Goal: Transaction & Acquisition: Purchase product/service

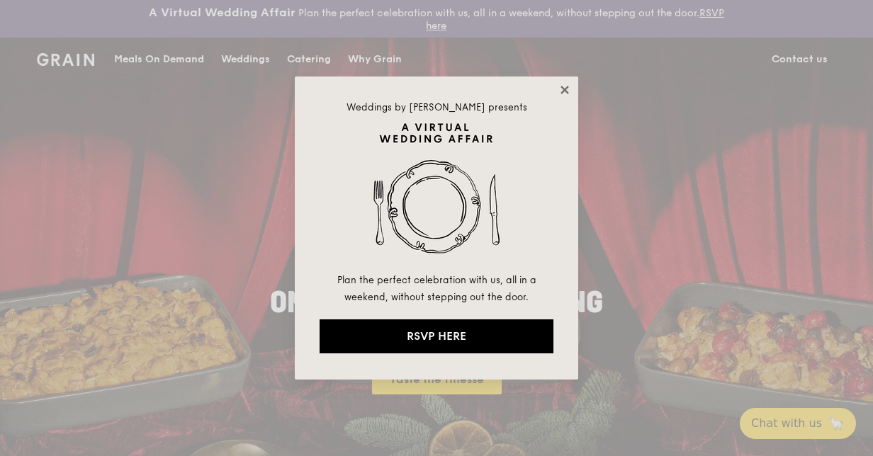
click at [568, 89] on icon at bounding box center [564, 90] width 13 height 13
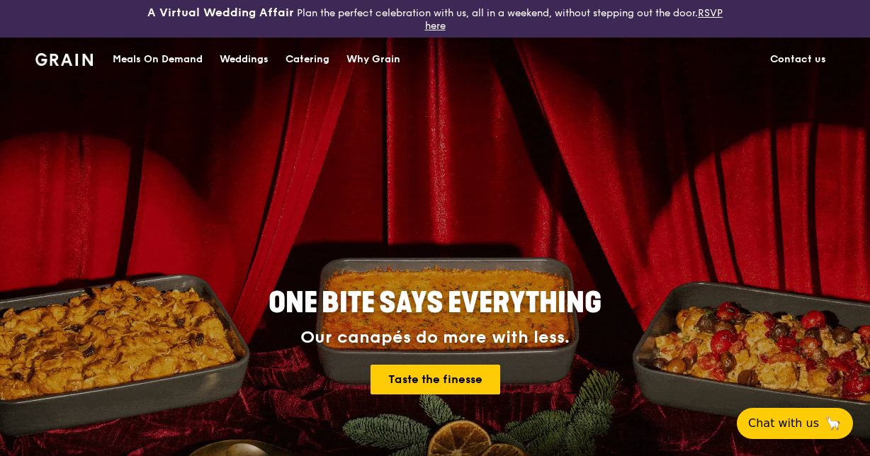
click at [149, 52] on div "Meals On Demand" at bounding box center [158, 59] width 90 height 43
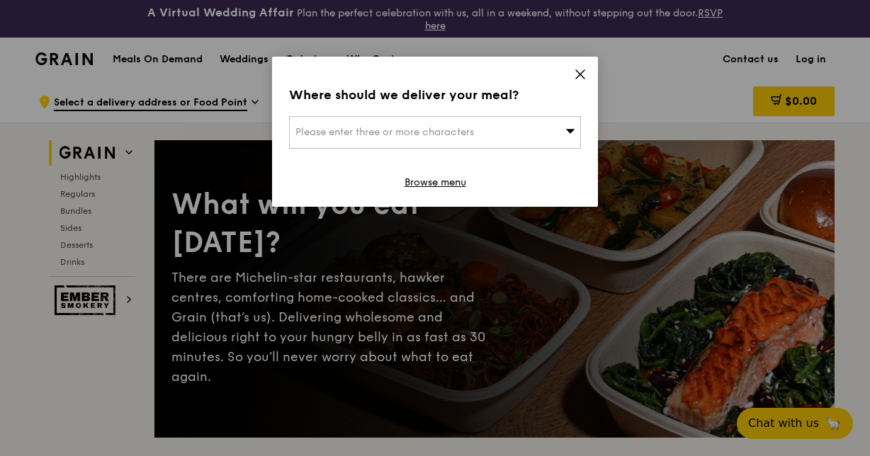
click at [467, 130] on span "Please enter three or more characters" at bounding box center [384, 132] width 179 height 12
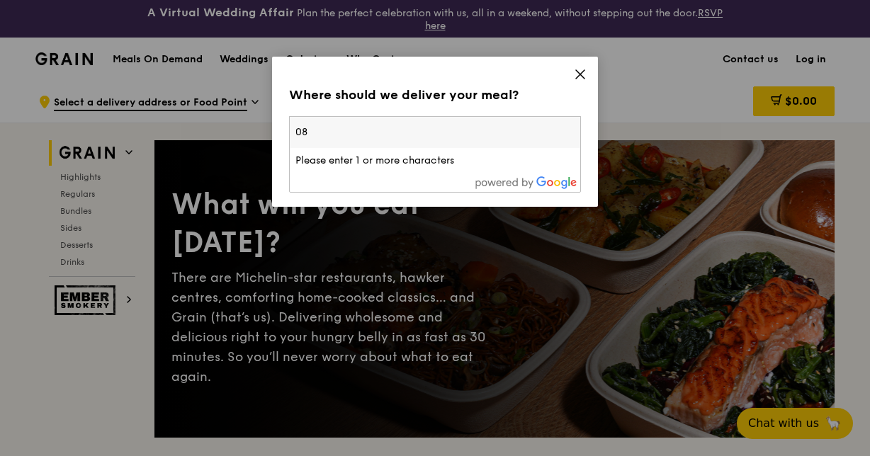
type input "0"
type input "018982"
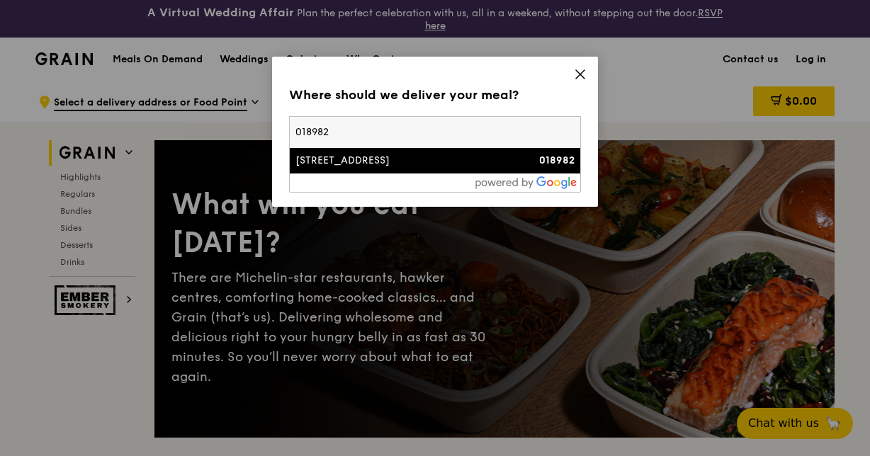
click at [439, 159] on div "[STREET_ADDRESS]" at bounding box center [400, 161] width 210 height 14
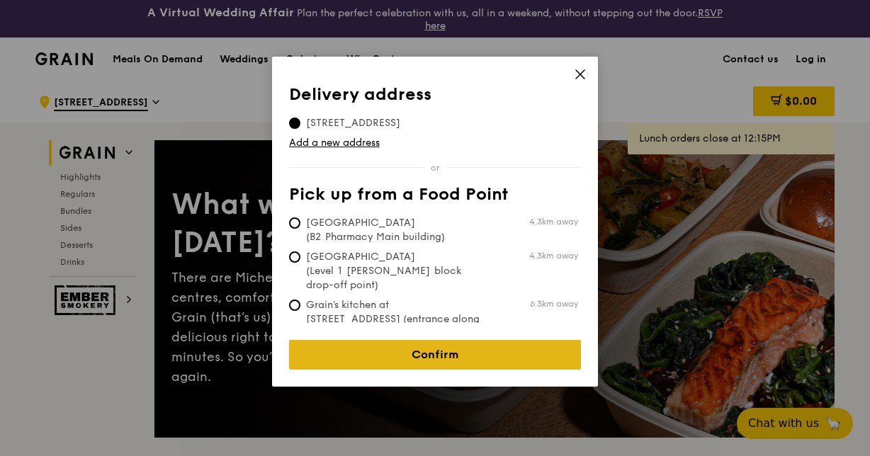
click at [487, 344] on link "Confirm" at bounding box center [435, 355] width 292 height 30
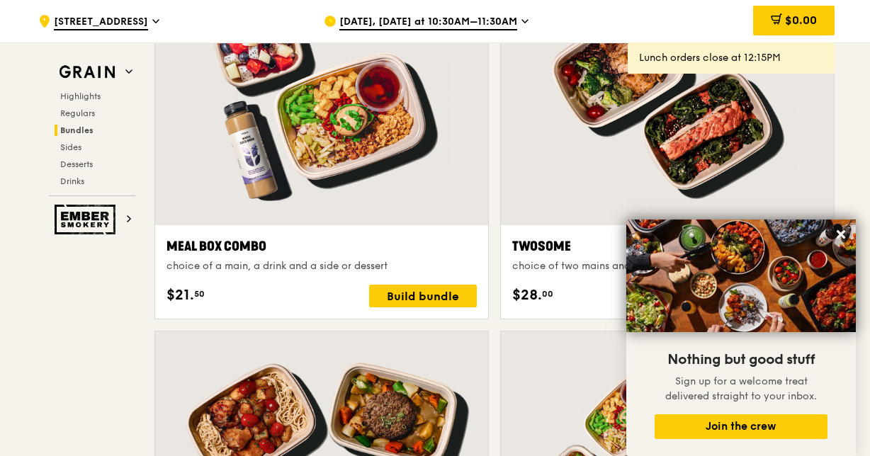
scroll to position [2128, 0]
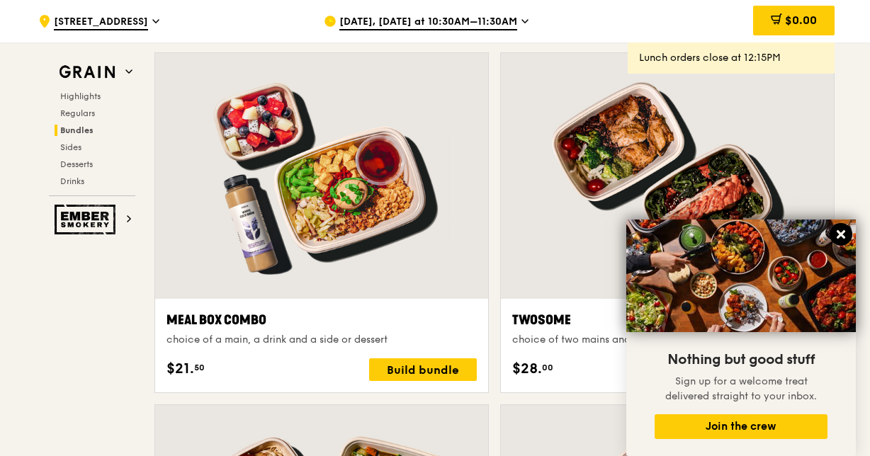
click at [840, 230] on icon at bounding box center [841, 234] width 13 height 13
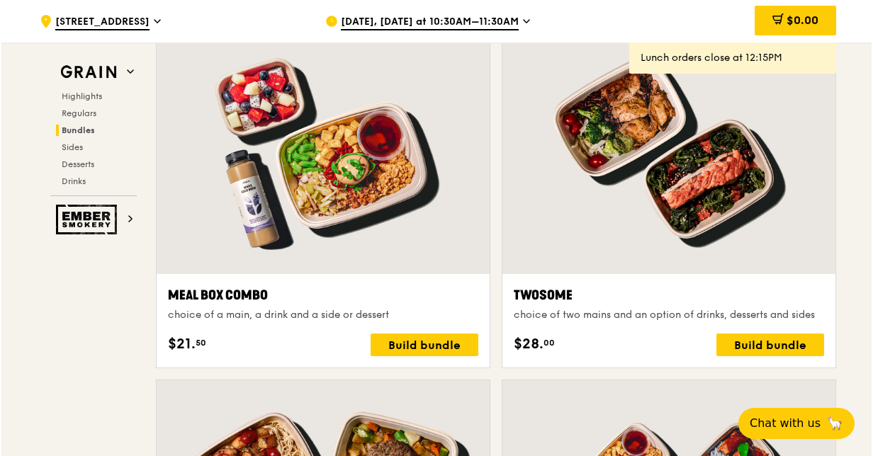
scroll to position [2269, 0]
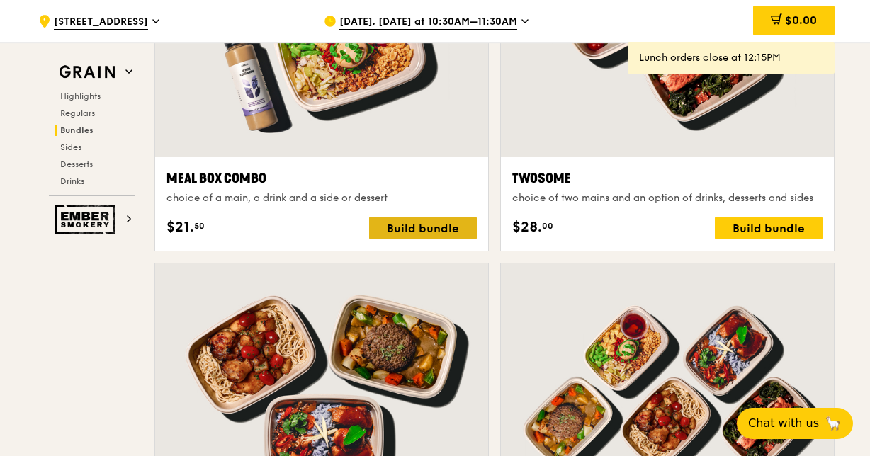
click at [418, 227] on div "Build bundle" at bounding box center [423, 228] width 108 height 23
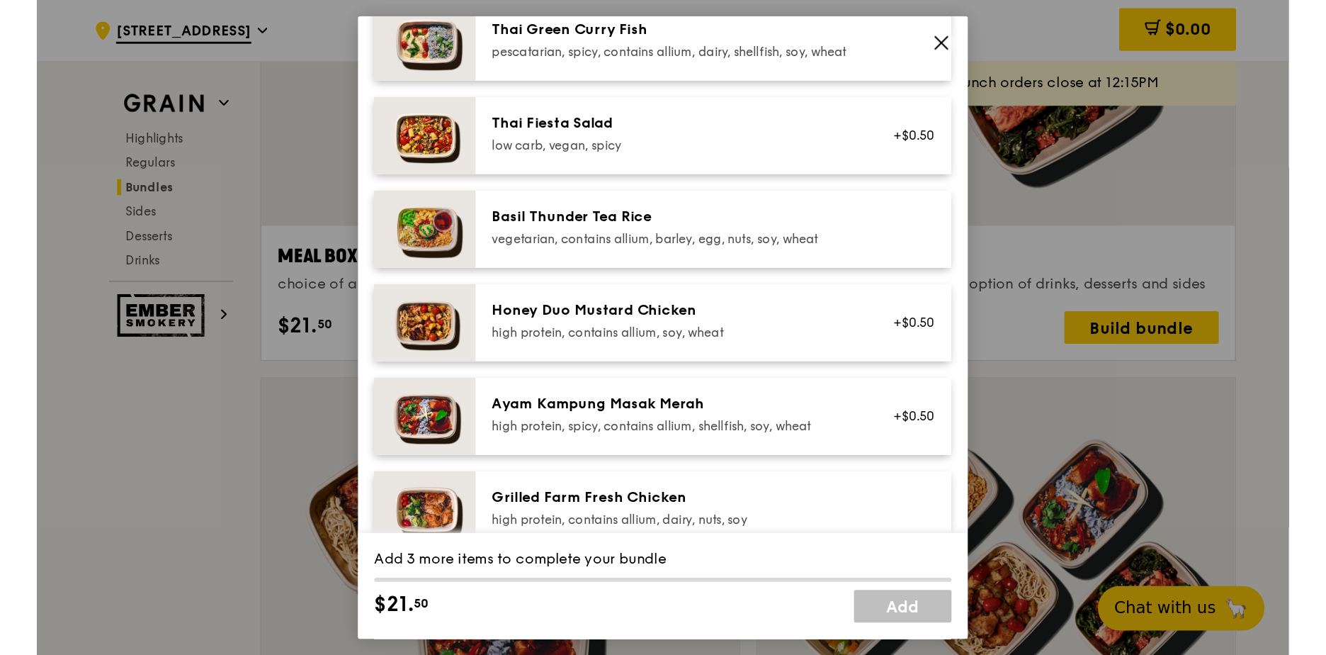
scroll to position [2267, 0]
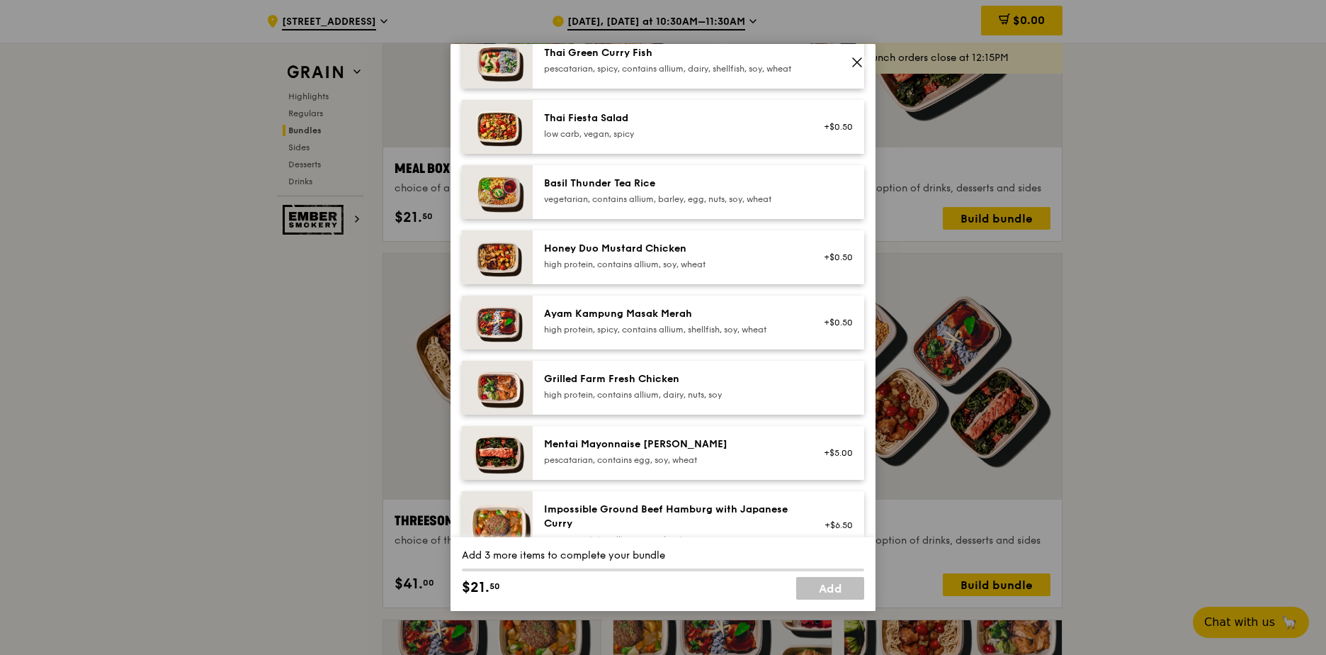
click at [647, 191] on div "Basil Thunder Tea Rice" at bounding box center [671, 183] width 254 height 14
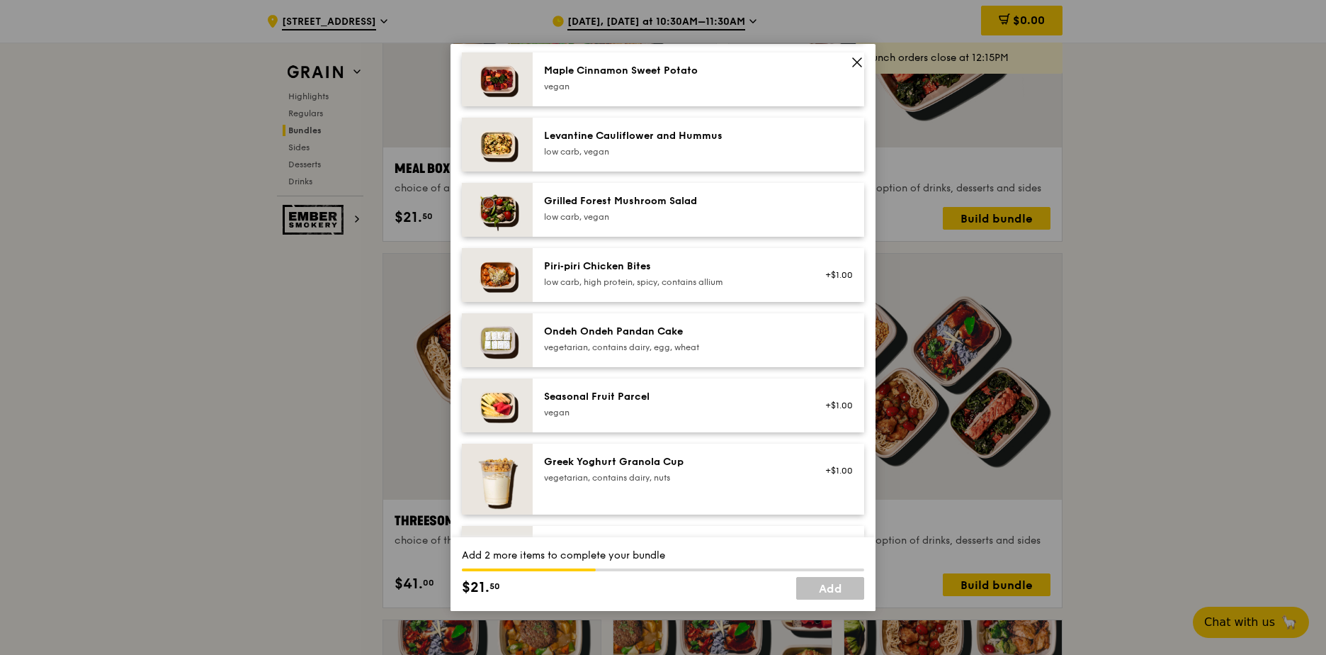
scroll to position [921, 0]
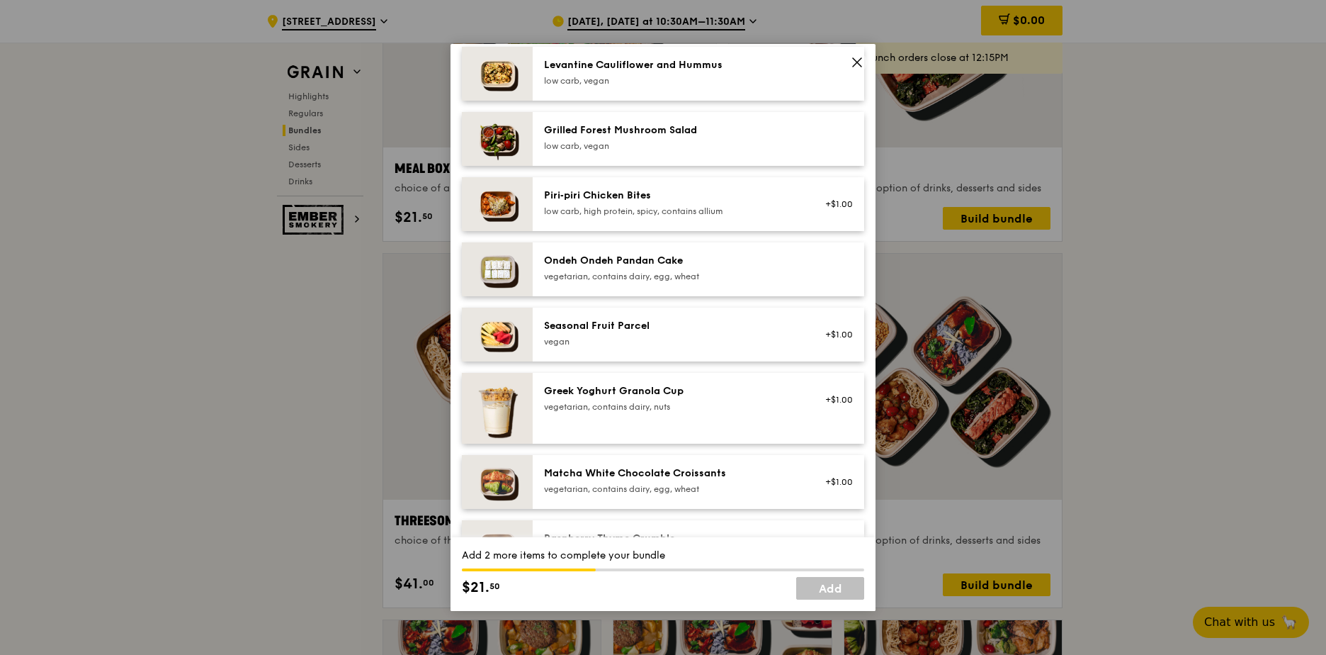
click at [614, 412] on div "vegetarian, contains dairy, nuts" at bounding box center [671, 406] width 254 height 11
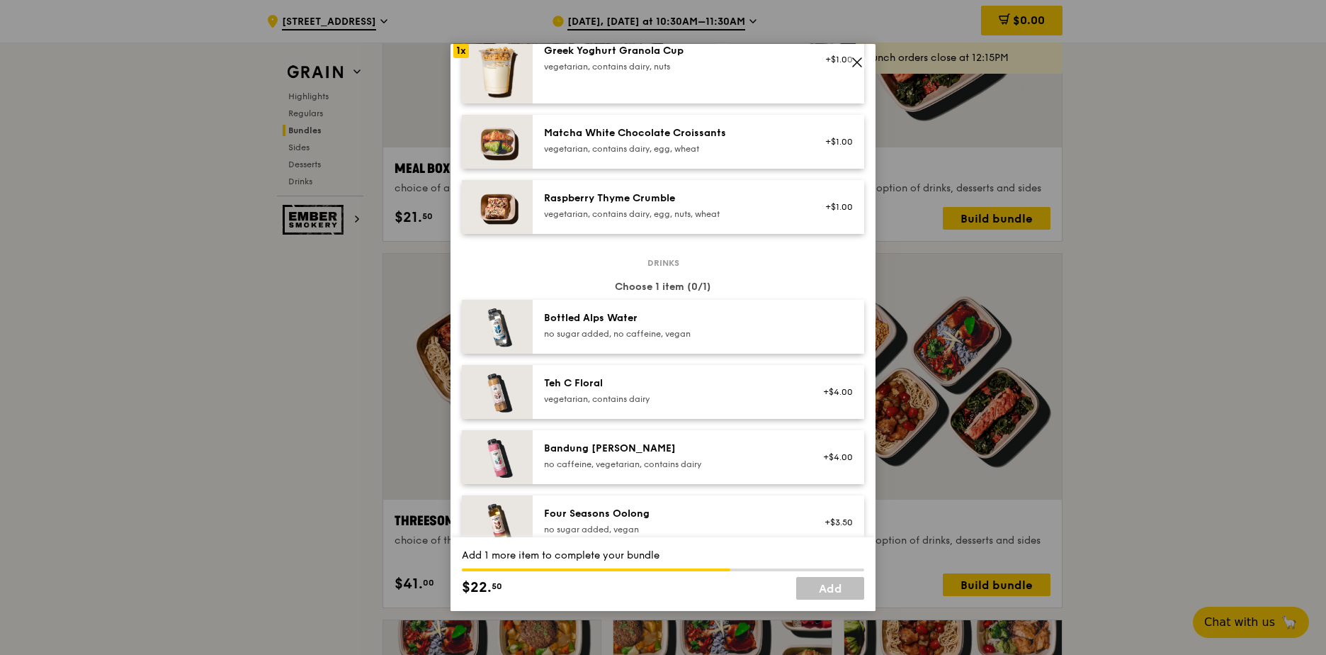
scroll to position [1268, 0]
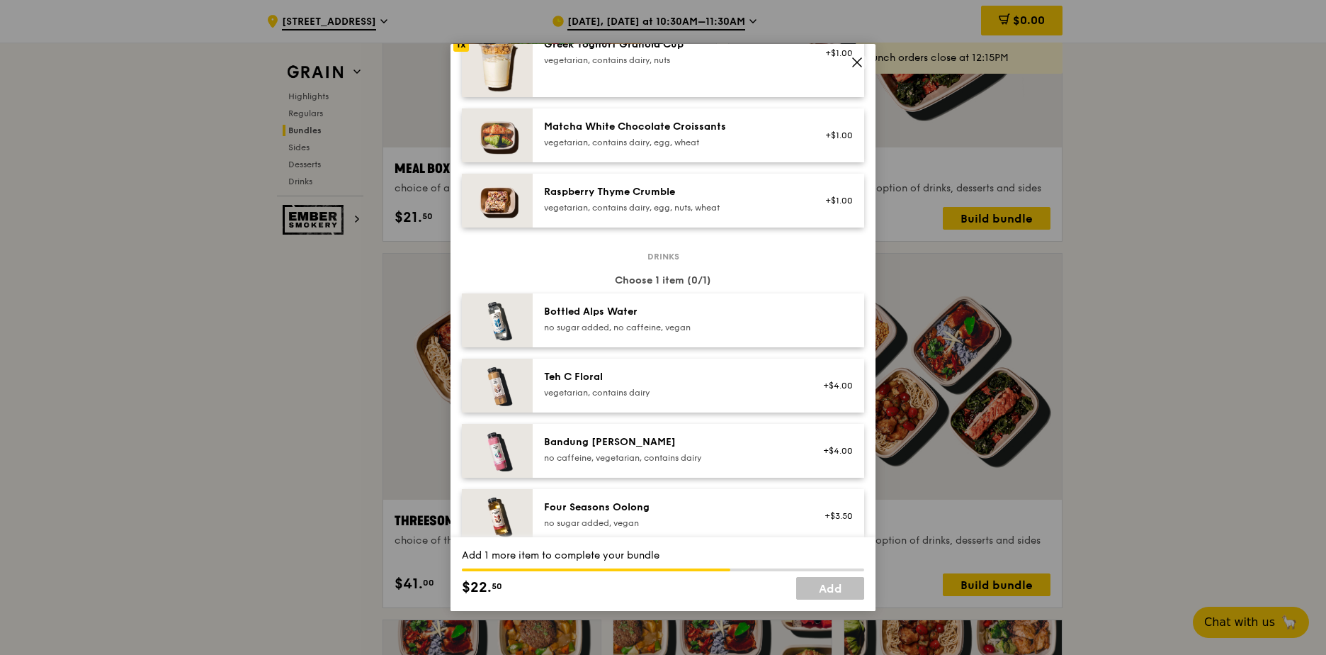
click at [581, 319] on div "Bottled Alps Water" at bounding box center [671, 312] width 254 height 14
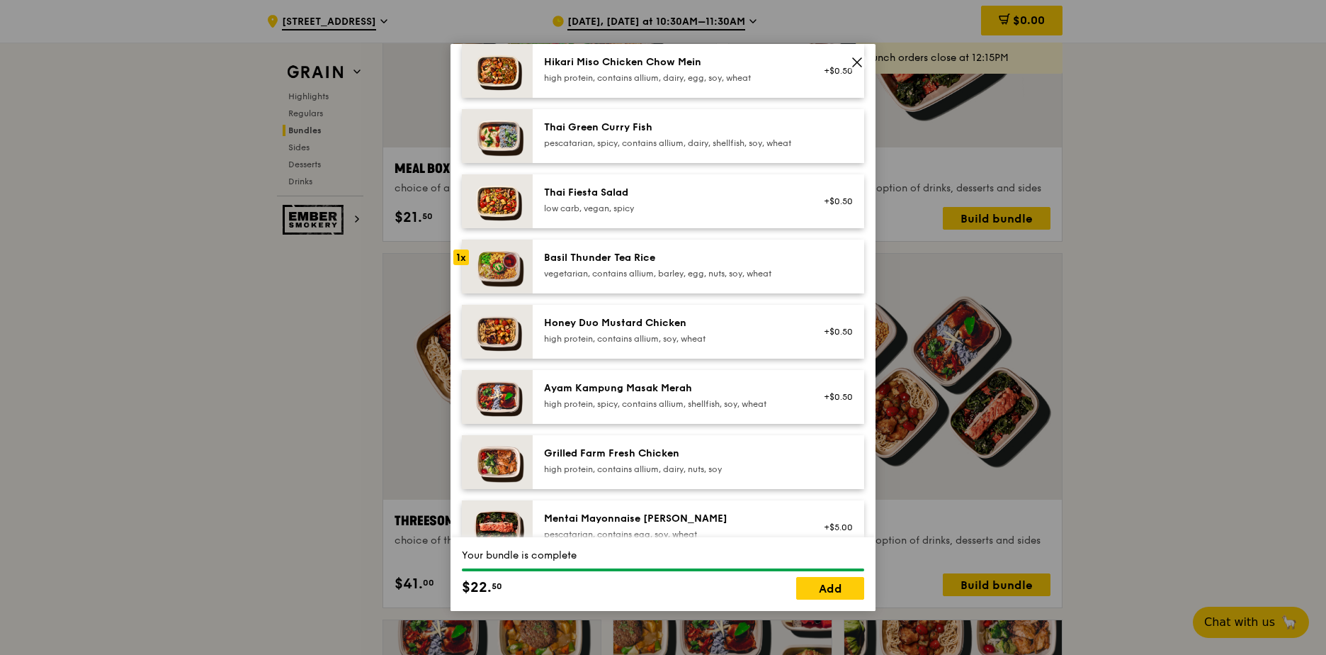
scroll to position [0, 0]
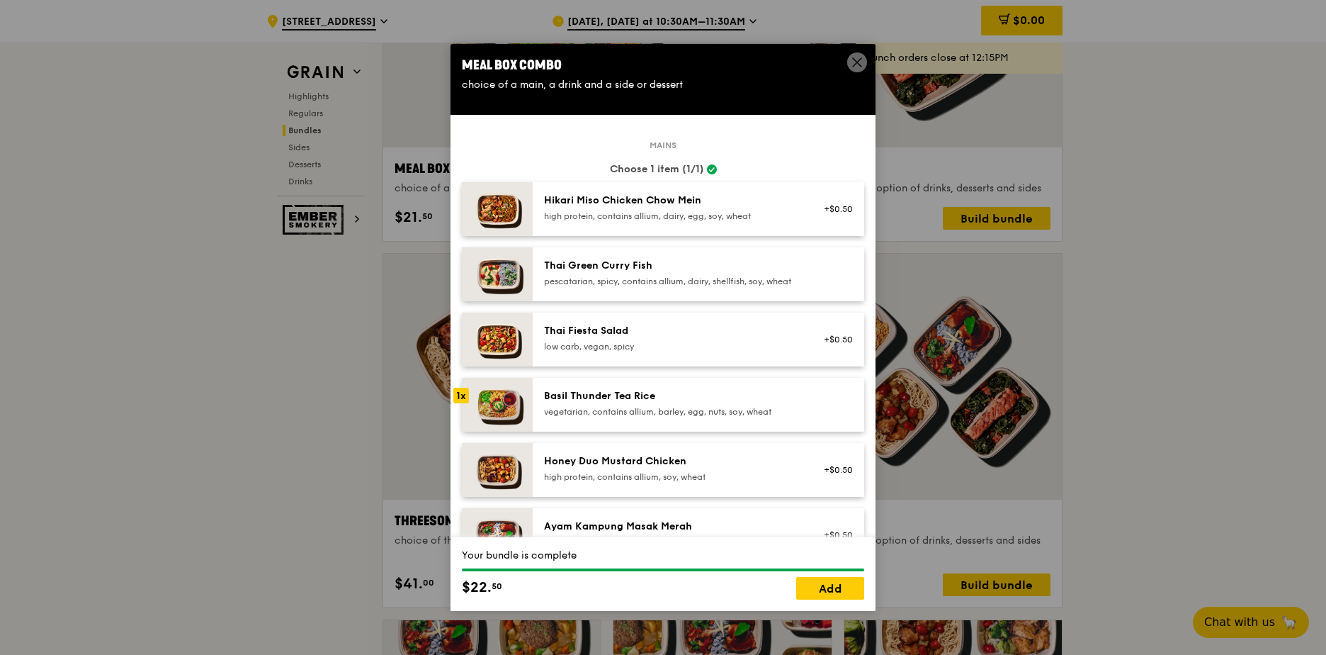
click at [860, 57] on icon at bounding box center [857, 62] width 13 height 13
click at [857, 63] on icon at bounding box center [857, 62] width 9 height 9
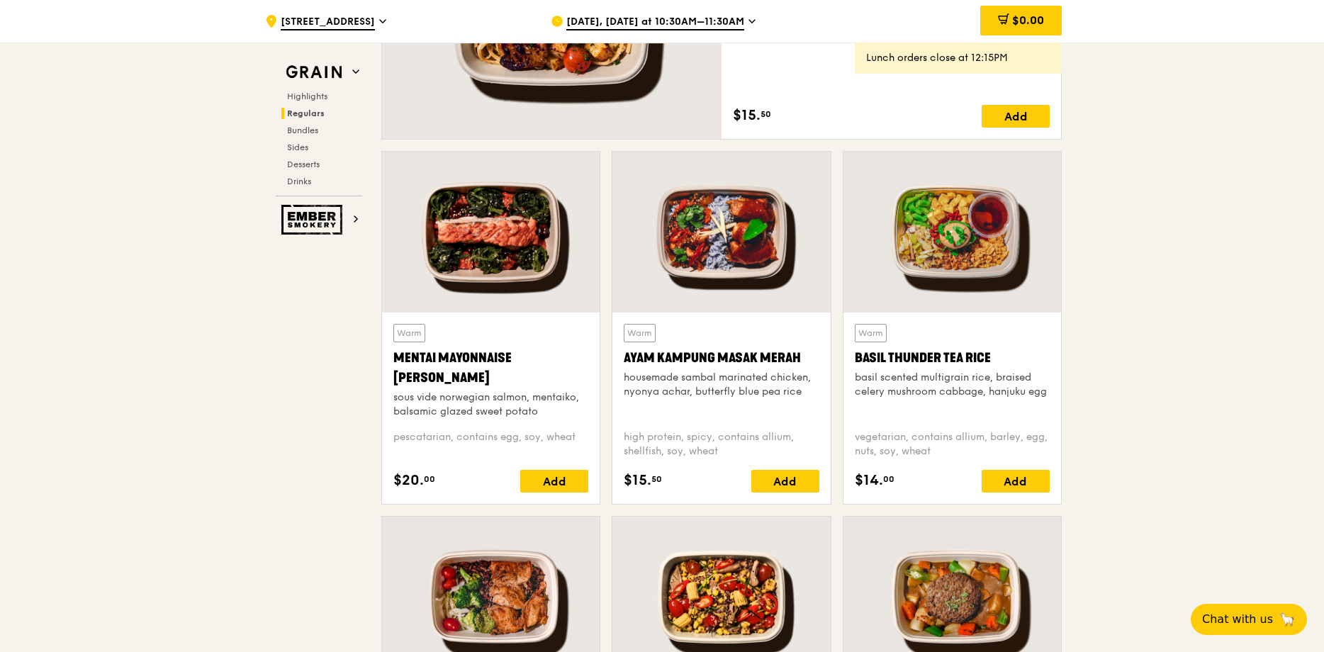
scroll to position [1207, 0]
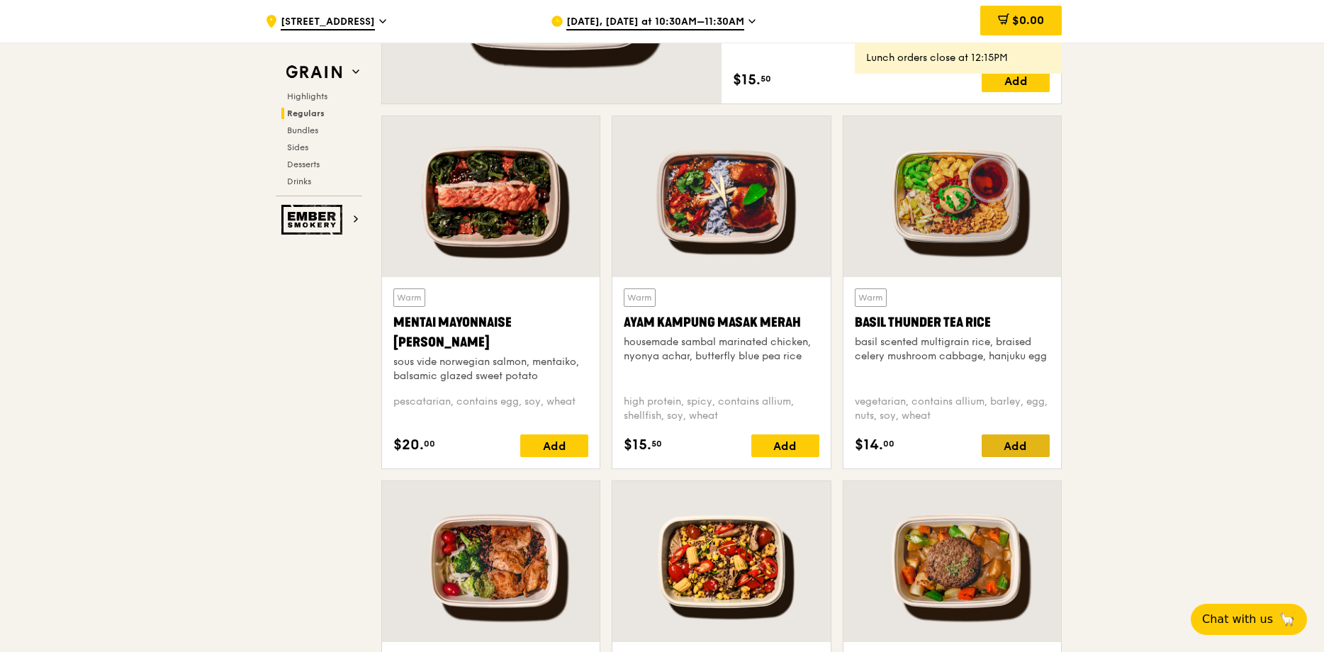
click at [869, 449] on div "Add" at bounding box center [1015, 445] width 68 height 23
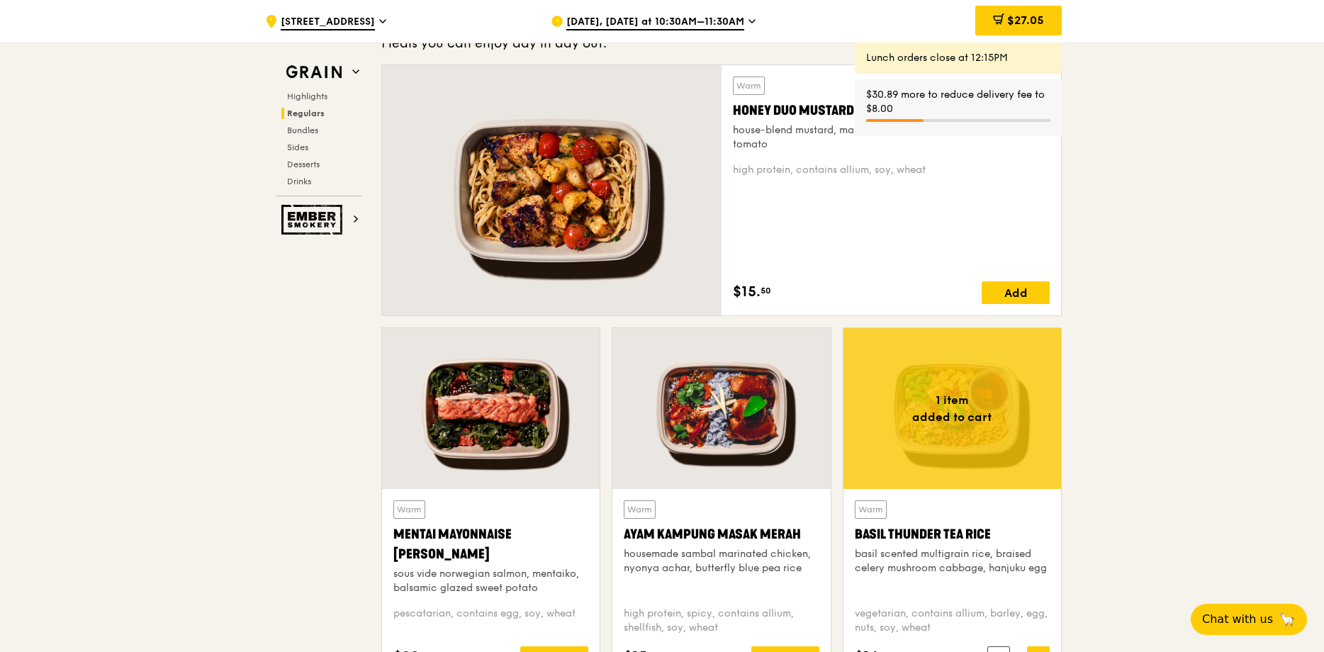
scroll to position [994, 0]
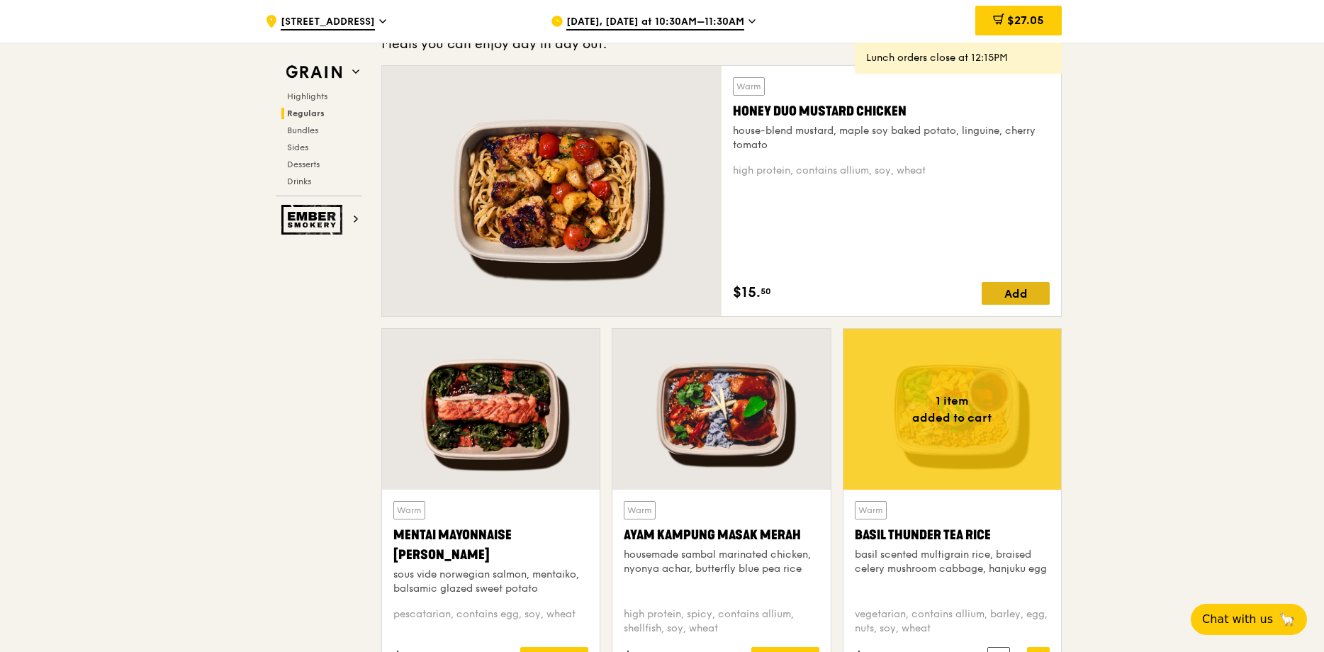
click at [869, 289] on div "Add" at bounding box center [1015, 293] width 68 height 23
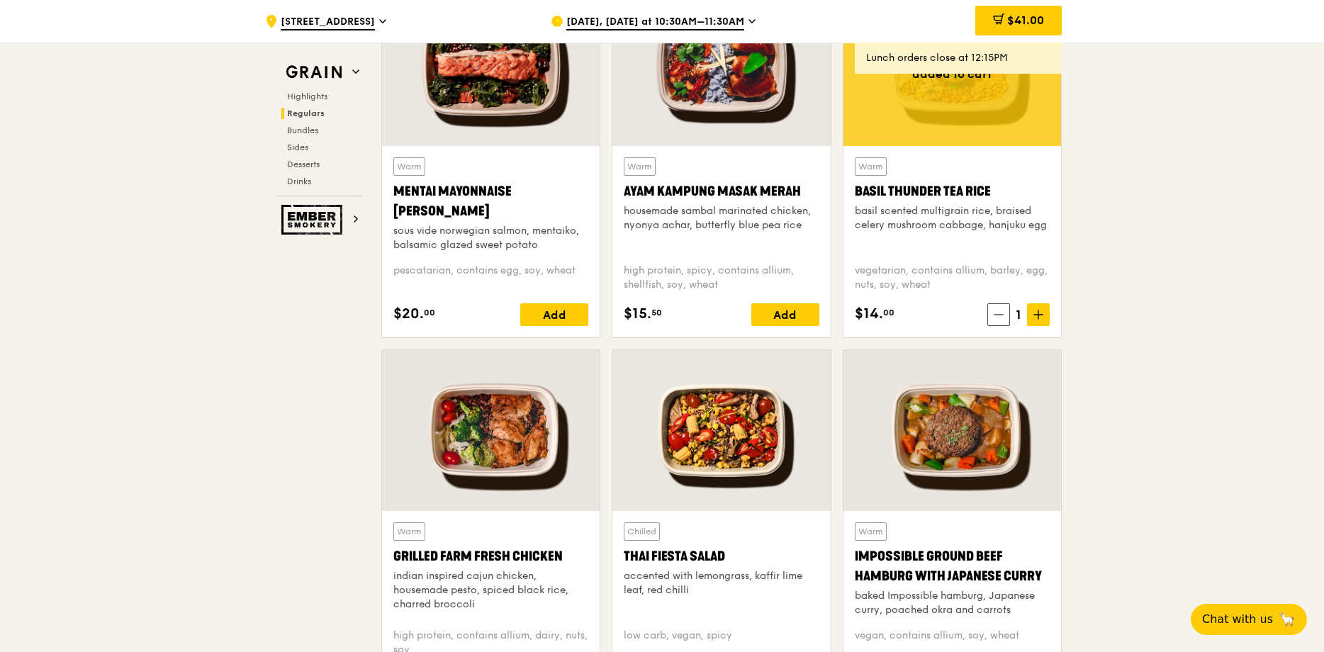
scroll to position [1419, 0]
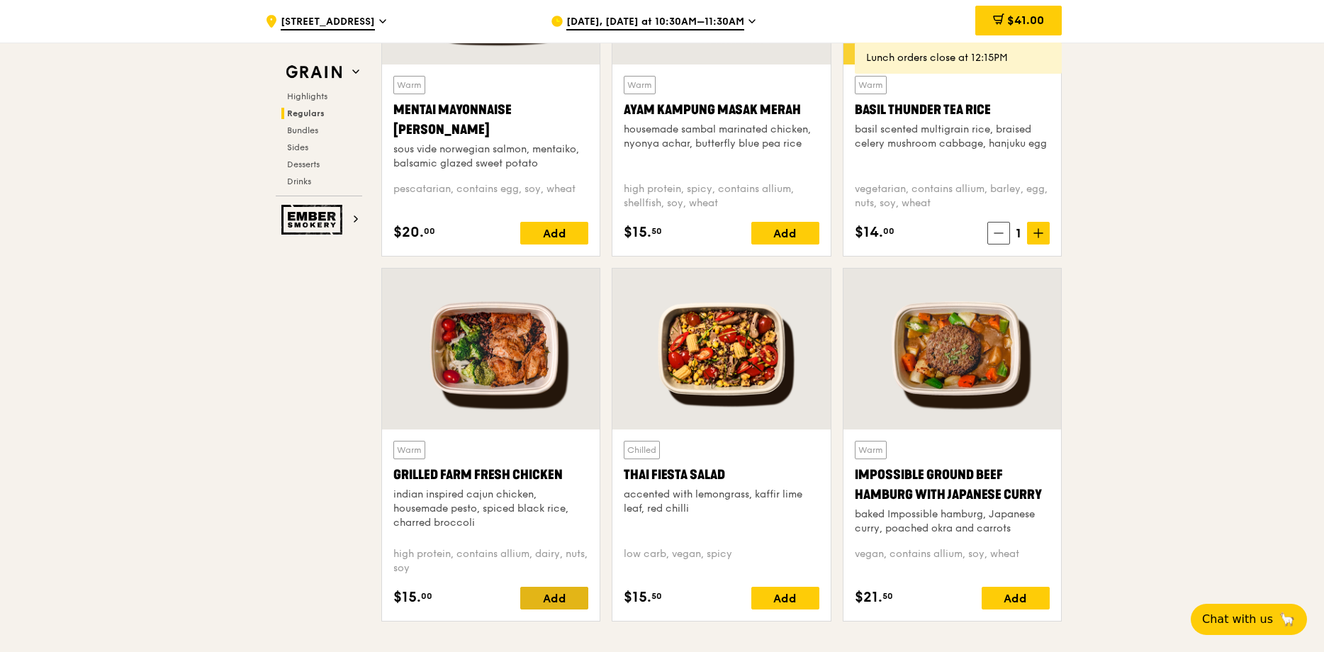
click at [558, 456] on div "Add" at bounding box center [554, 598] width 68 height 23
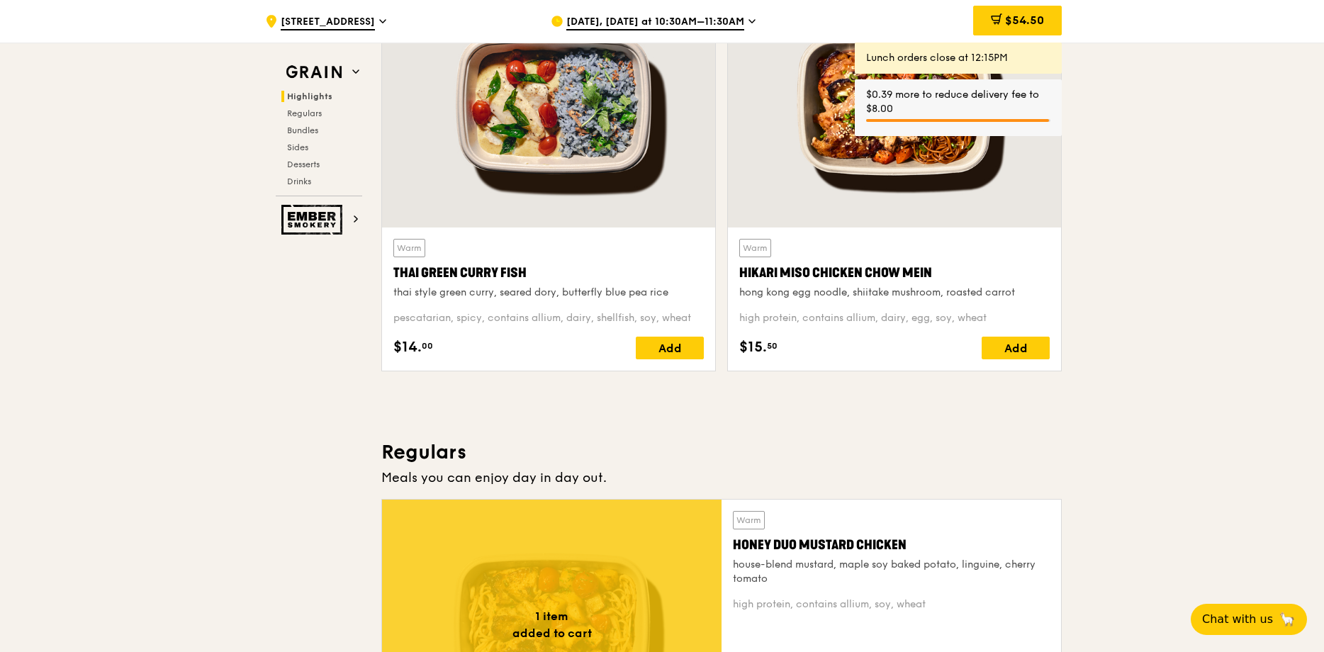
scroll to position [427, 0]
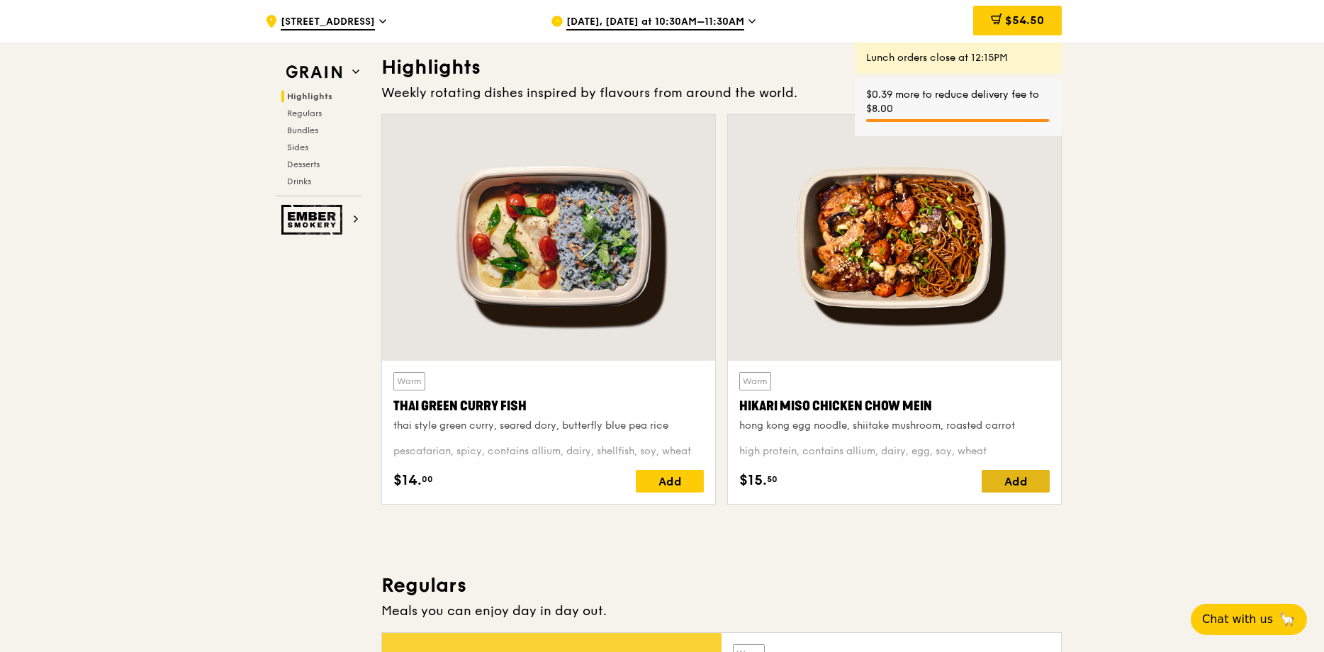
click at [869, 456] on div "Add" at bounding box center [1015, 481] width 68 height 23
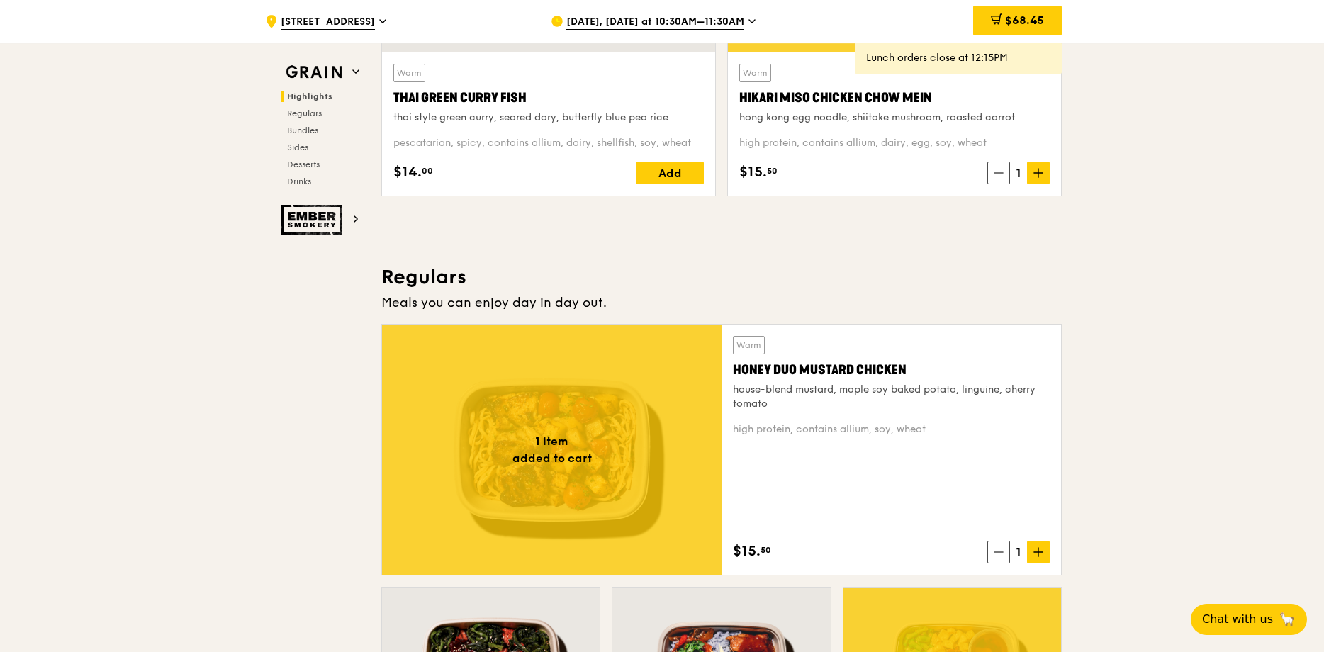
scroll to position [852, 0]
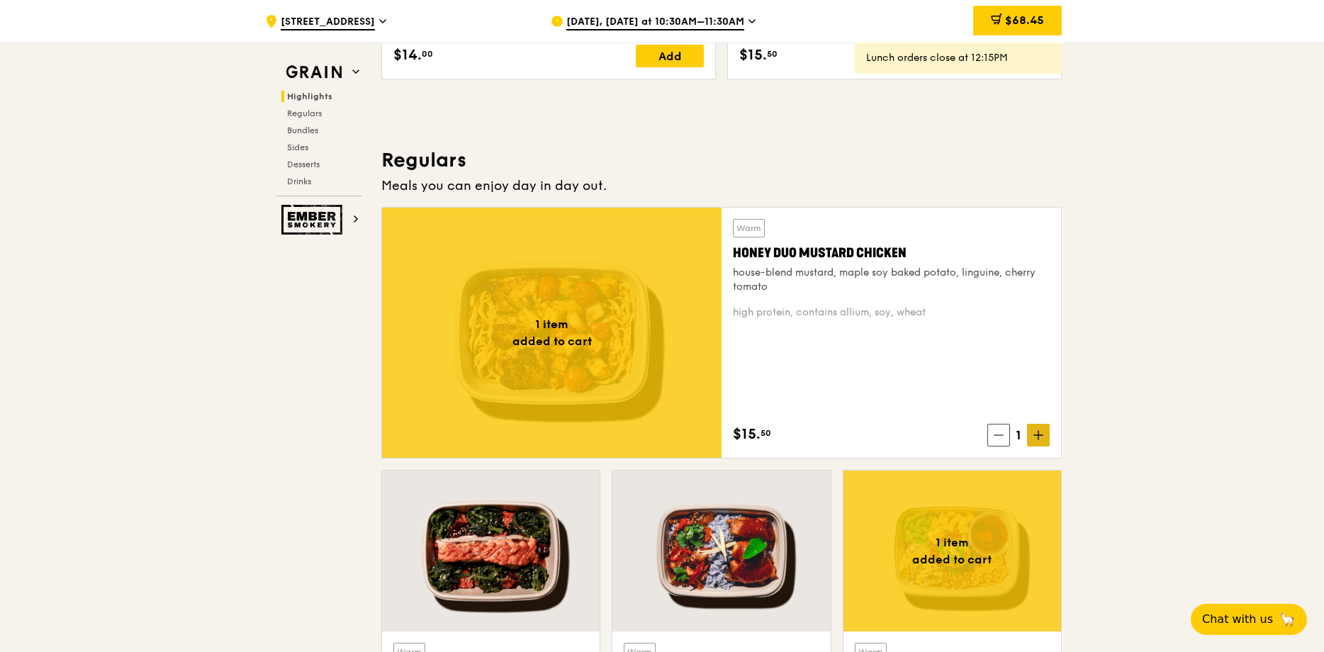
click at [869, 436] on icon at bounding box center [1038, 435] width 10 height 10
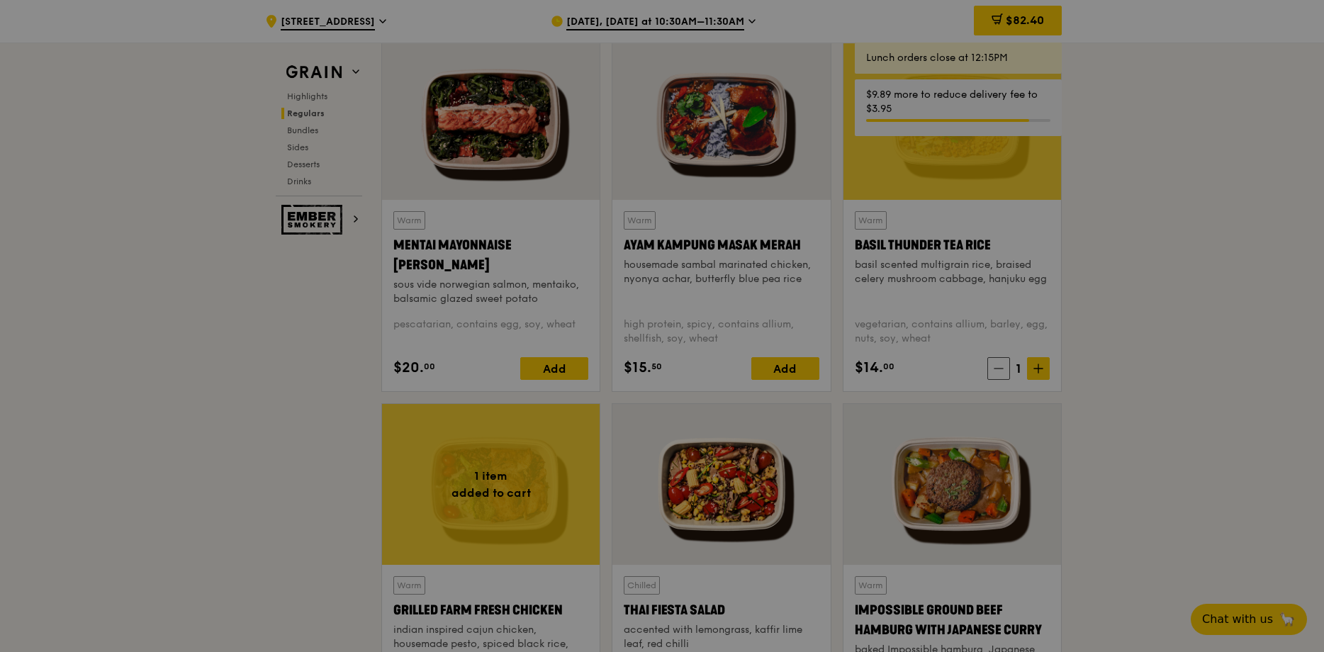
scroll to position [1419, 0]
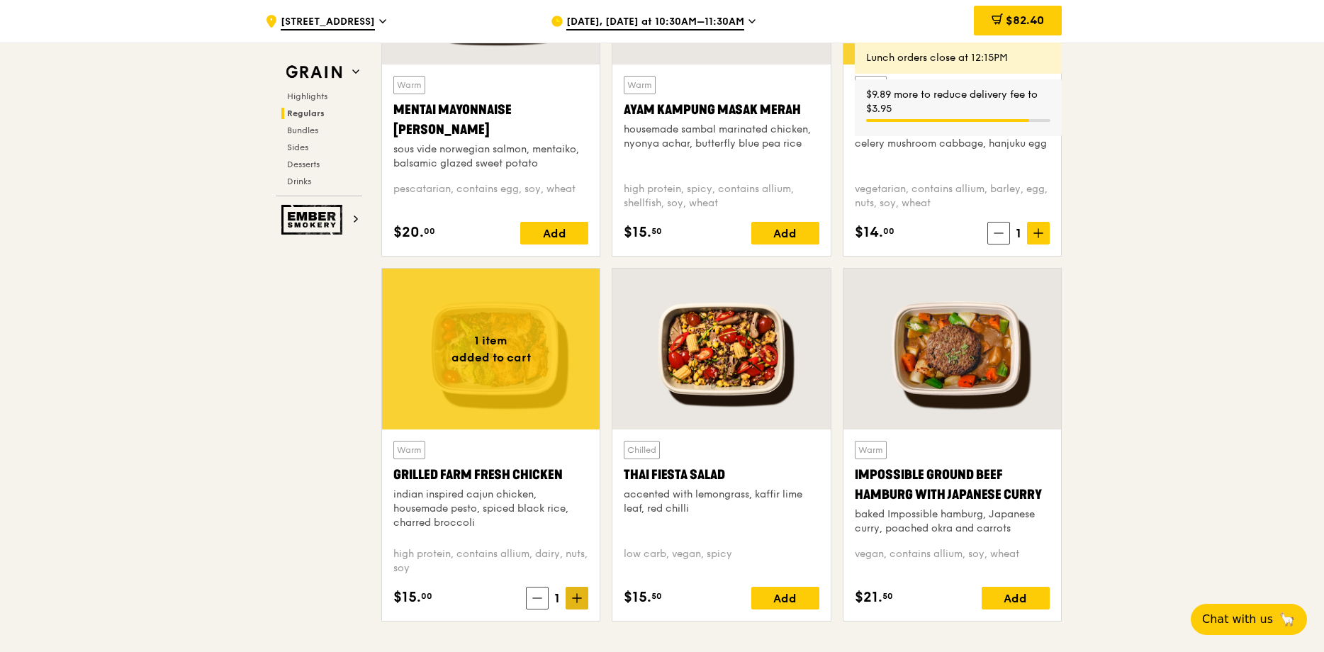
click at [575, 456] on icon at bounding box center [577, 598] width 10 height 10
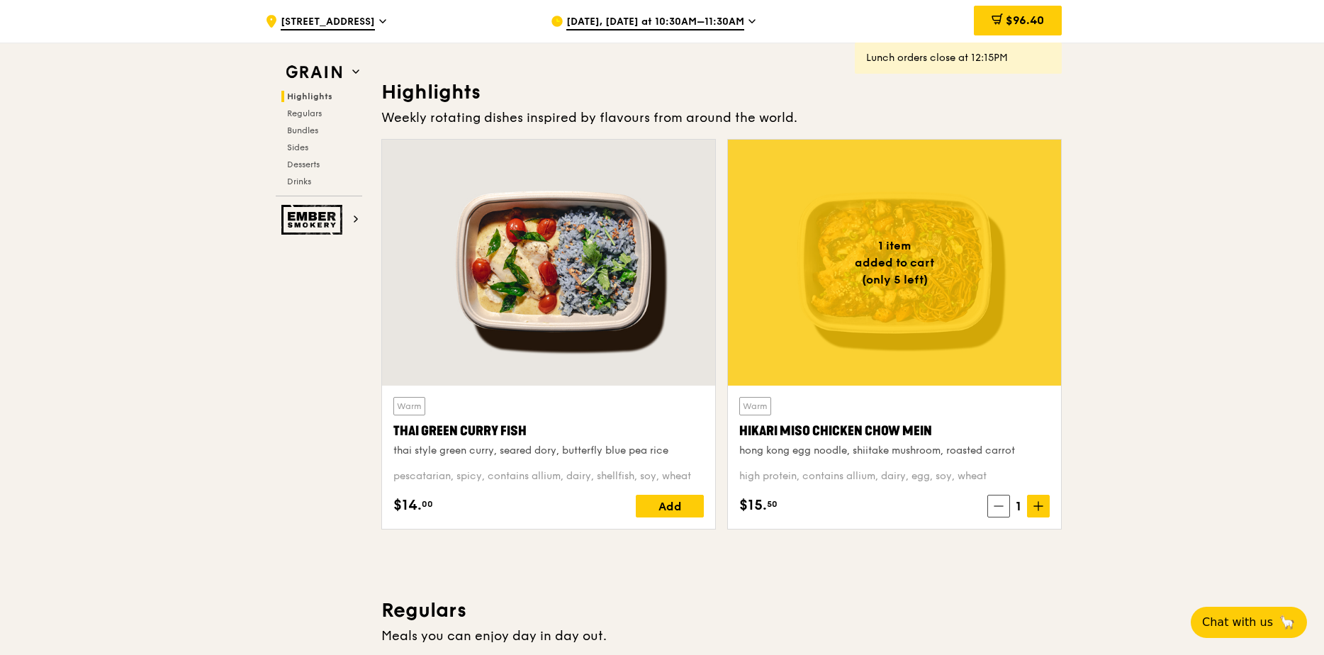
scroll to position [0, 0]
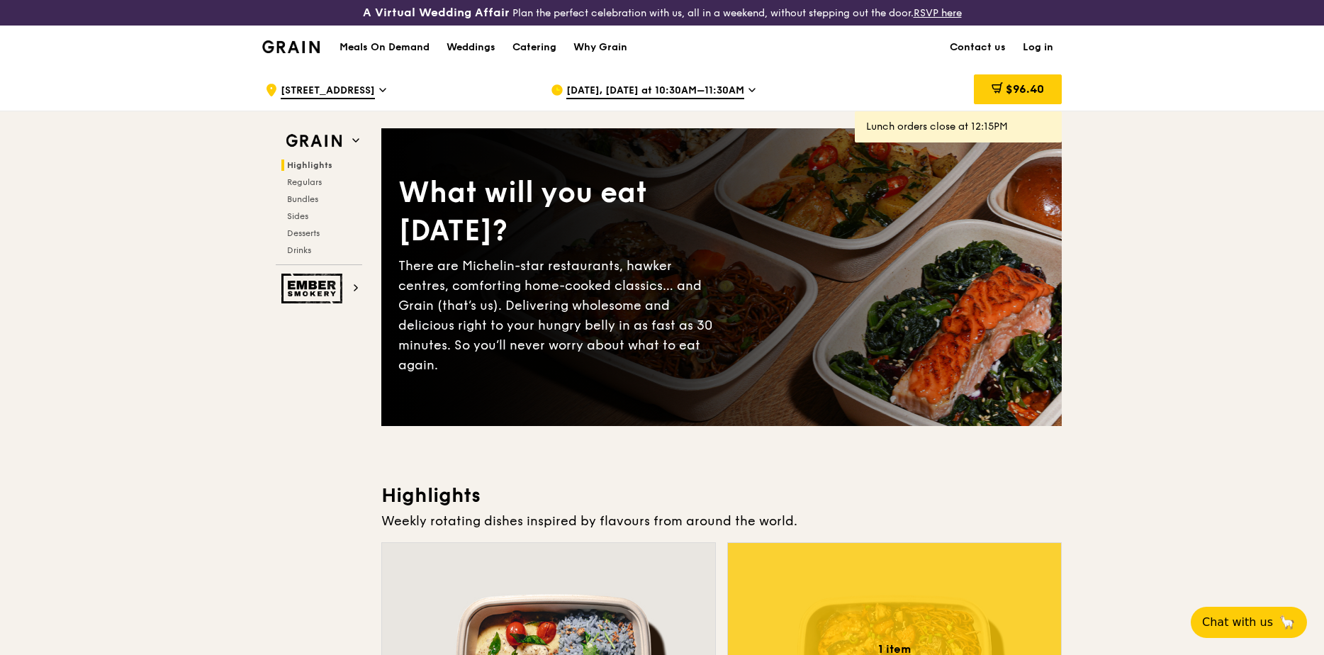
click at [692, 93] on span "[DATE], [DATE] at 10:30AM–11:30AM" at bounding box center [655, 92] width 178 height 16
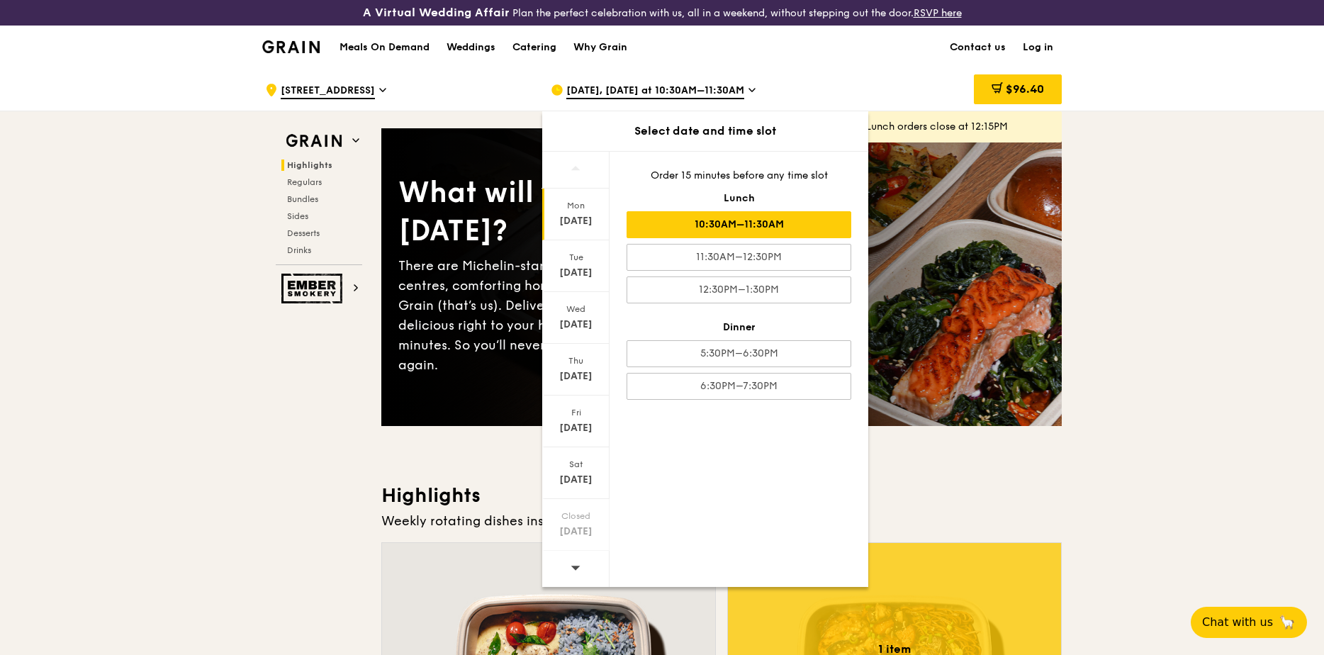
click at [737, 220] on div "10:30AM–11:30AM" at bounding box center [738, 224] width 225 height 27
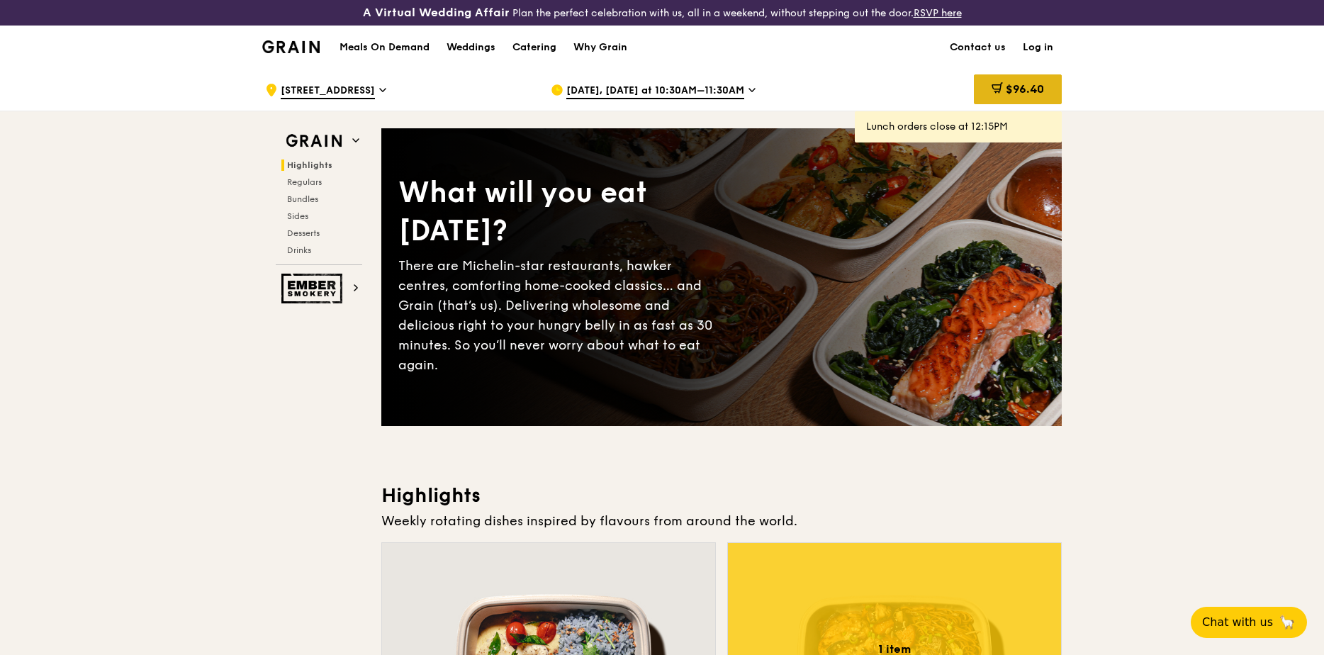
click at [869, 89] on span "$96.40" at bounding box center [1024, 88] width 38 height 13
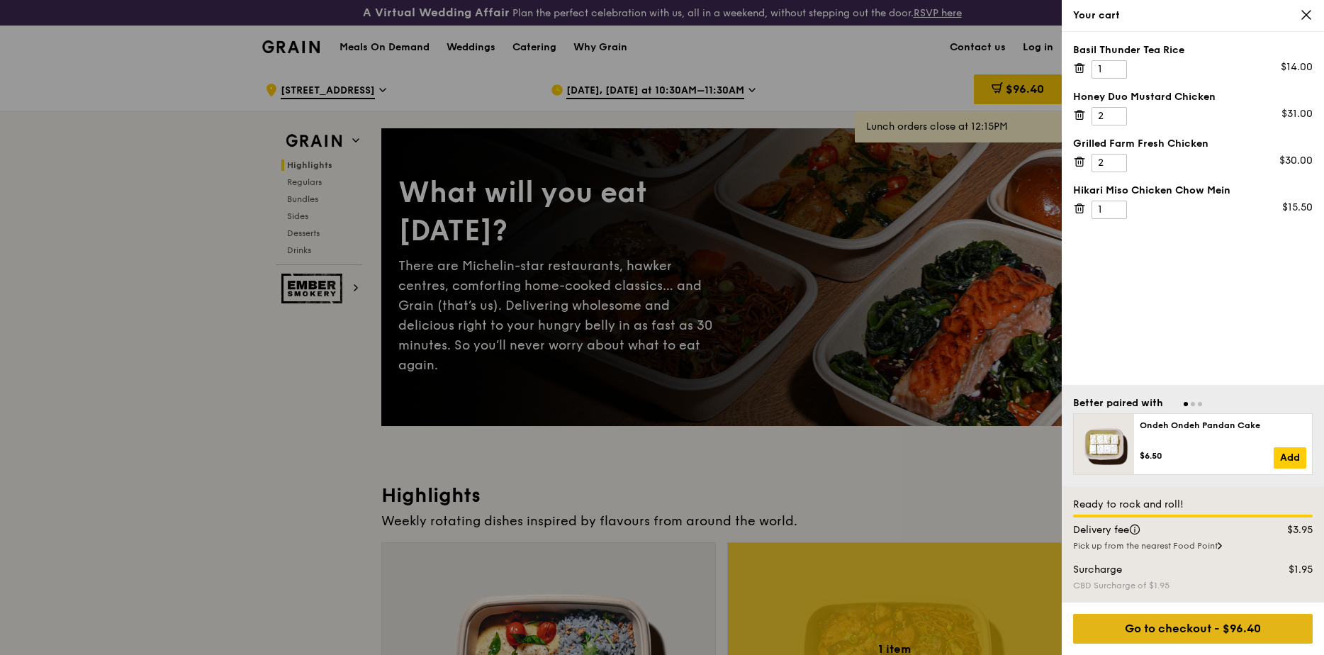
click at [869, 456] on div "Go to checkout - $96.40" at bounding box center [1192, 629] width 239 height 30
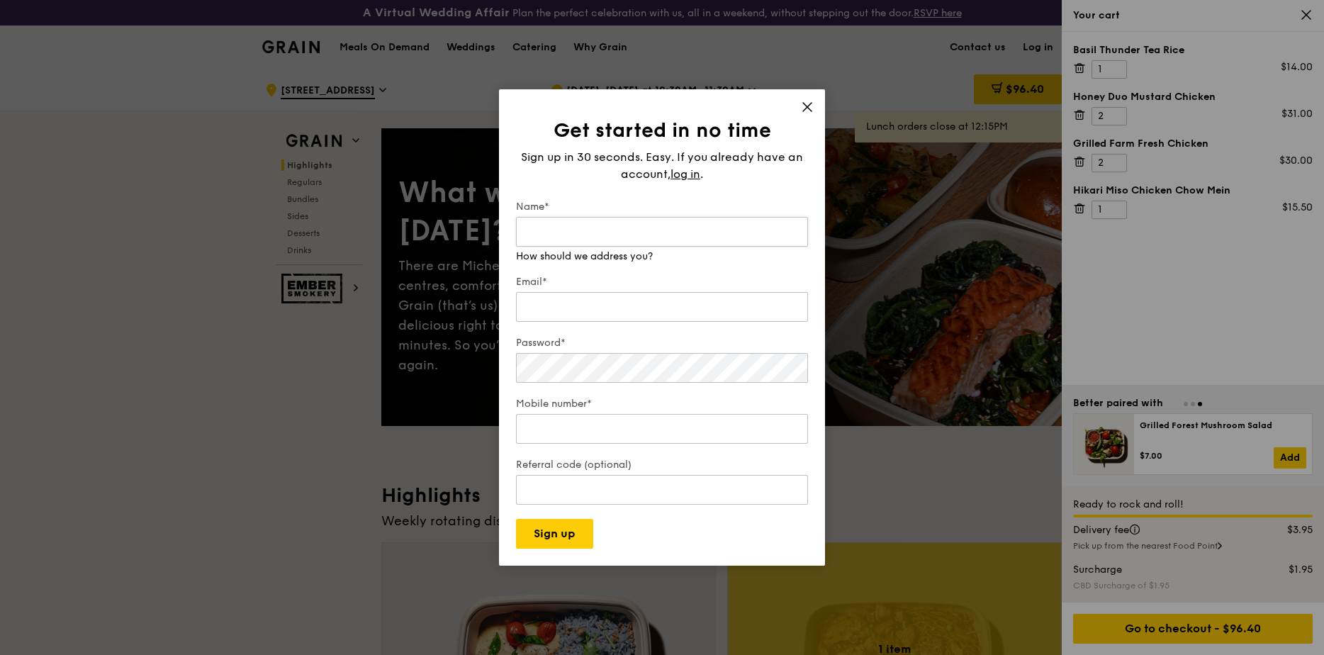
click at [581, 234] on input "Name*" at bounding box center [662, 232] width 292 height 30
type input "[PERSON_NAME]"
click at [587, 298] on input "Email*" at bounding box center [662, 307] width 292 height 30
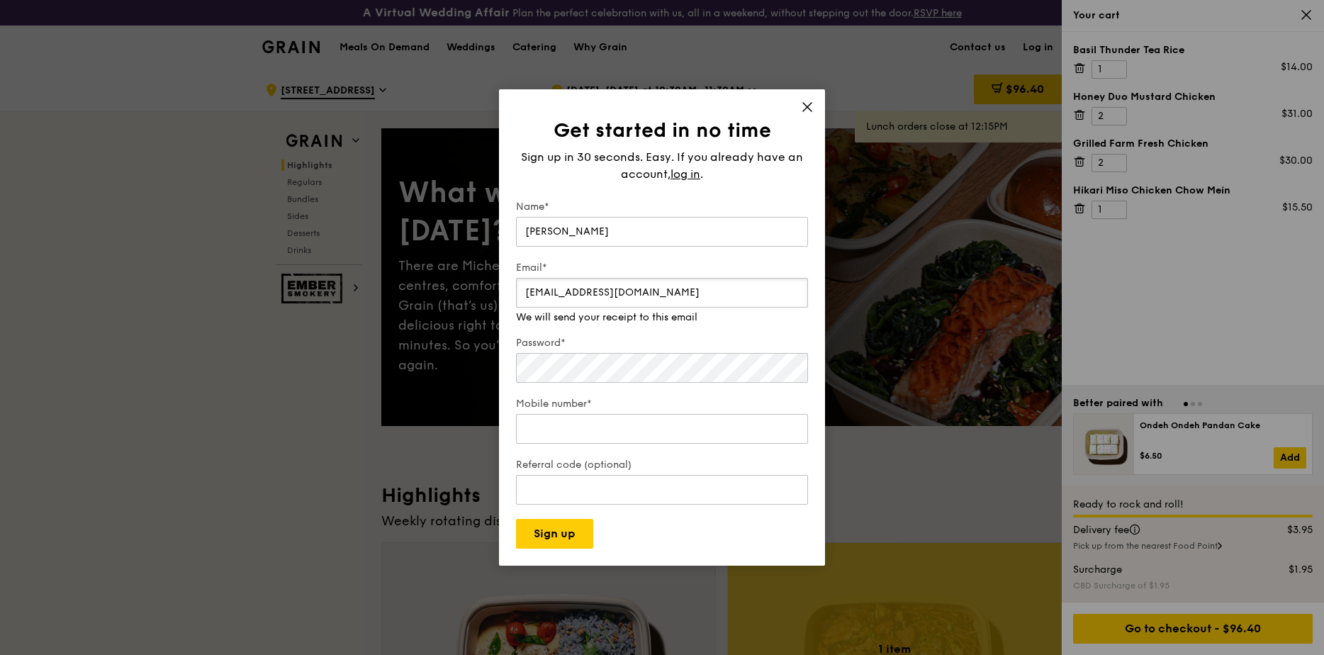
type input "[EMAIL_ADDRESS][DOMAIN_NAME]"
click at [687, 183] on span "log in" at bounding box center [685, 174] width 30 height 17
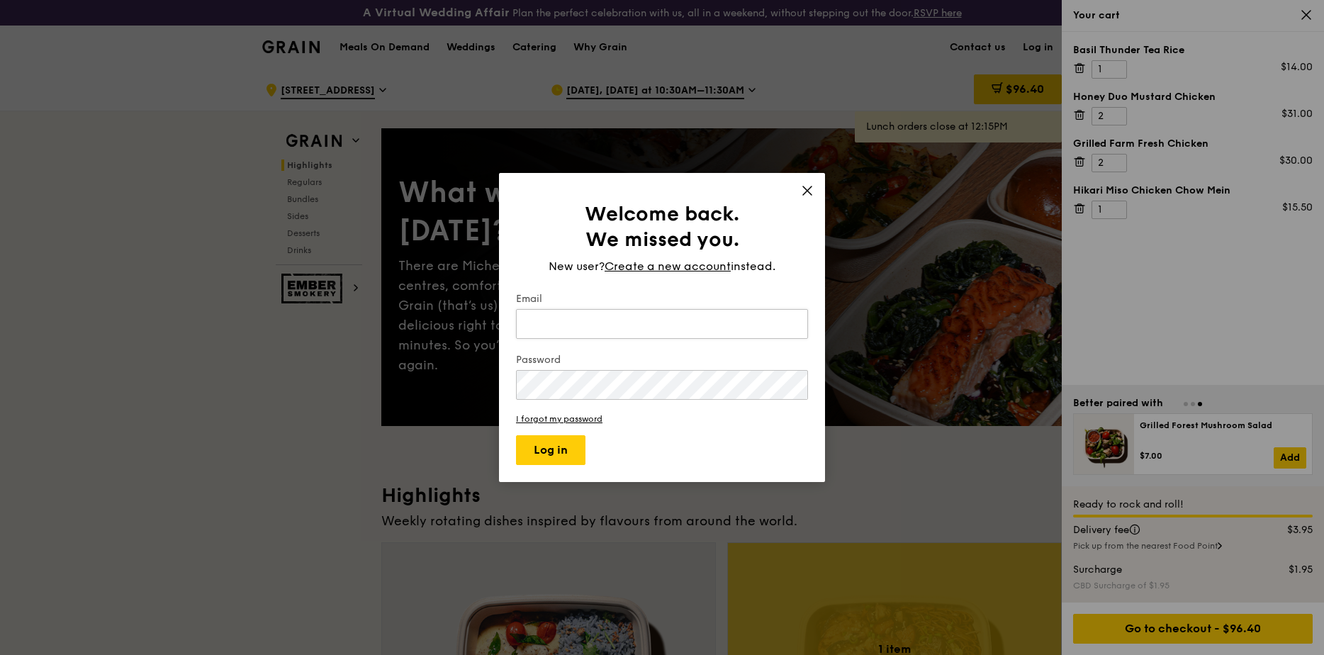
click at [583, 322] on input "Email" at bounding box center [662, 324] width 292 height 30
type input "[EMAIL_ADDRESS][DOMAIN_NAME]"
click at [548, 451] on button "Log in" at bounding box center [550, 450] width 69 height 30
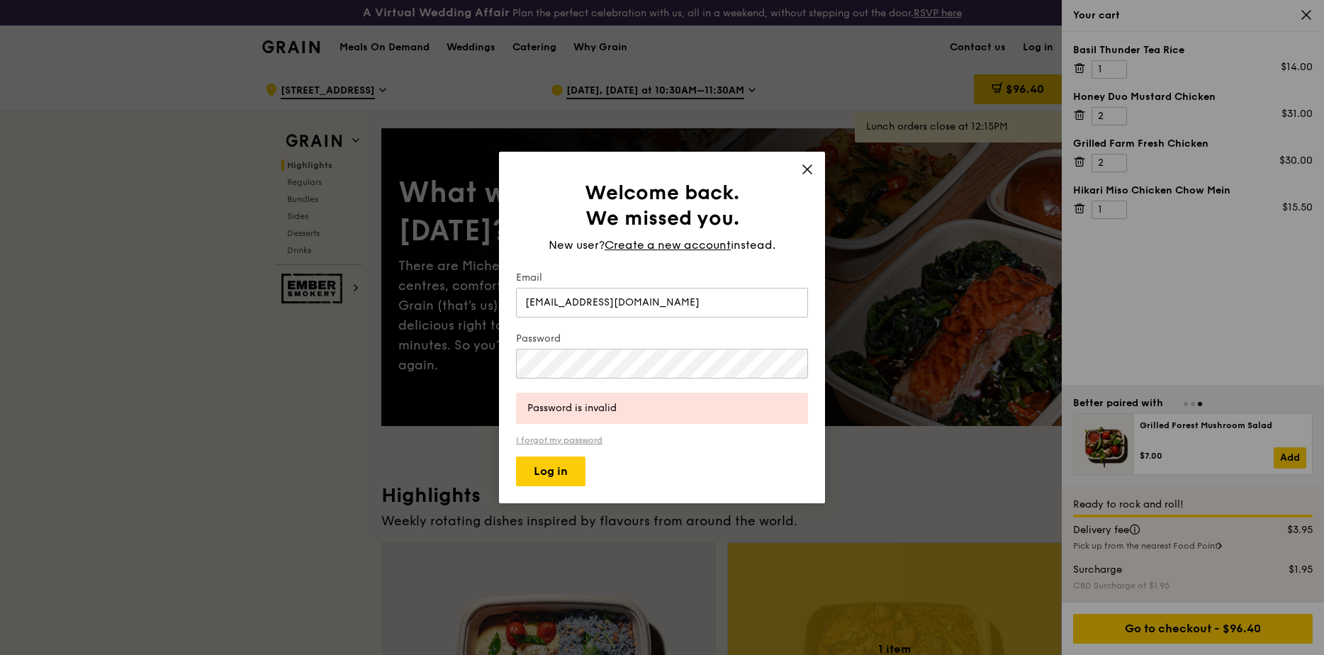
click at [570, 441] on link "I forgot my password" at bounding box center [662, 440] width 292 height 10
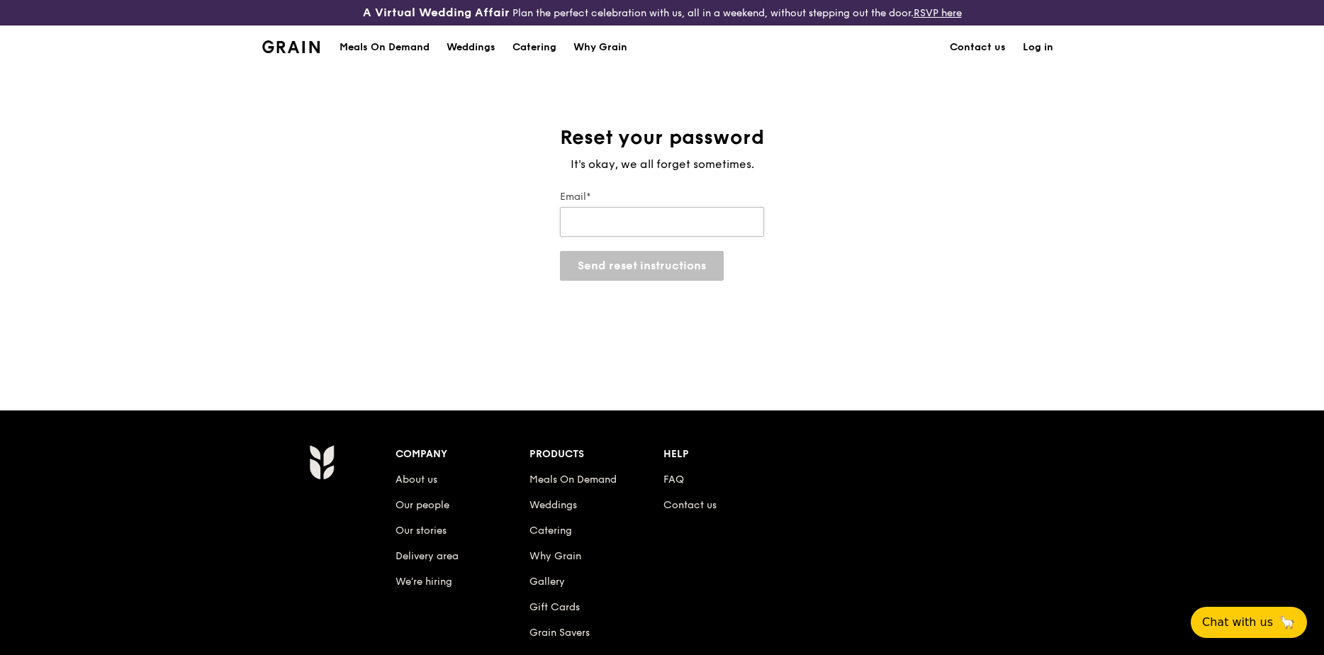
click at [682, 219] on input "Email*" at bounding box center [662, 222] width 204 height 30
type input "[EMAIL_ADDRESS][DOMAIN_NAME]"
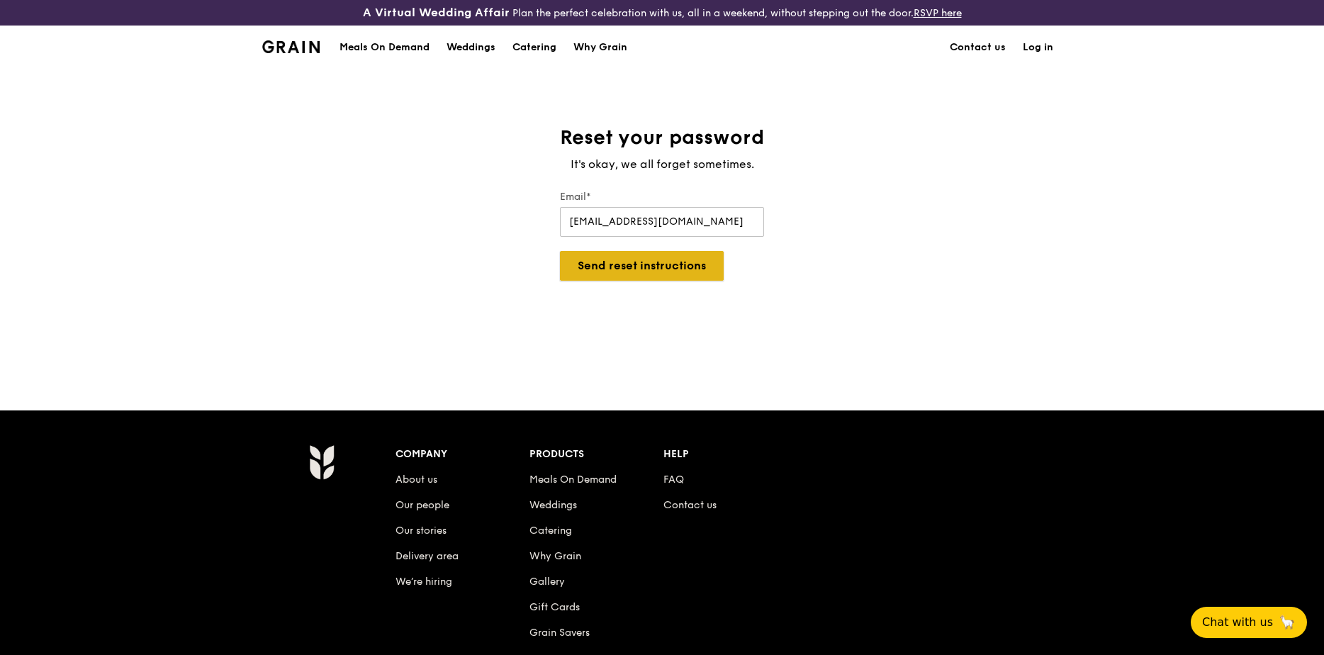
click at [620, 275] on button "Send reset instructions" at bounding box center [642, 266] width 164 height 30
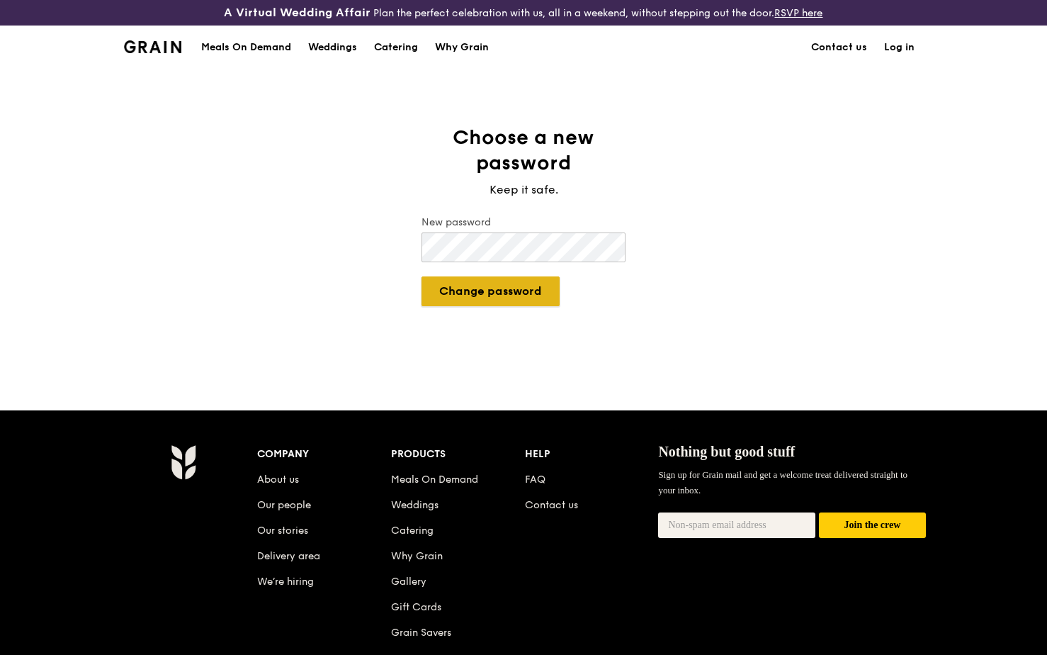
click at [542, 294] on button "Change password" at bounding box center [491, 291] width 138 height 30
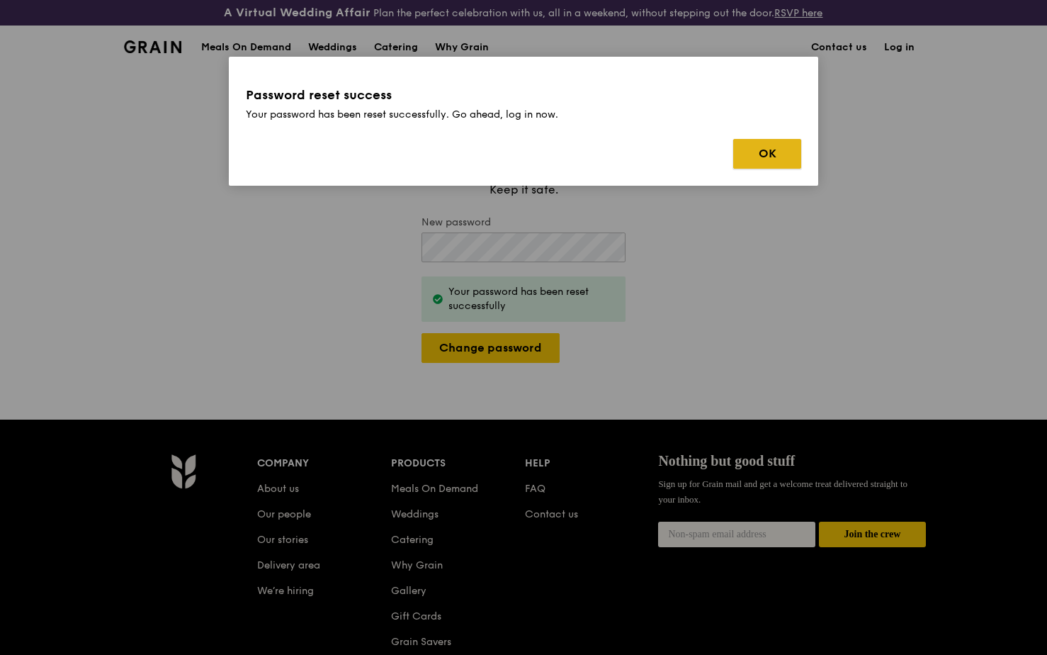
click at [766, 155] on button "OK" at bounding box center [767, 154] width 68 height 30
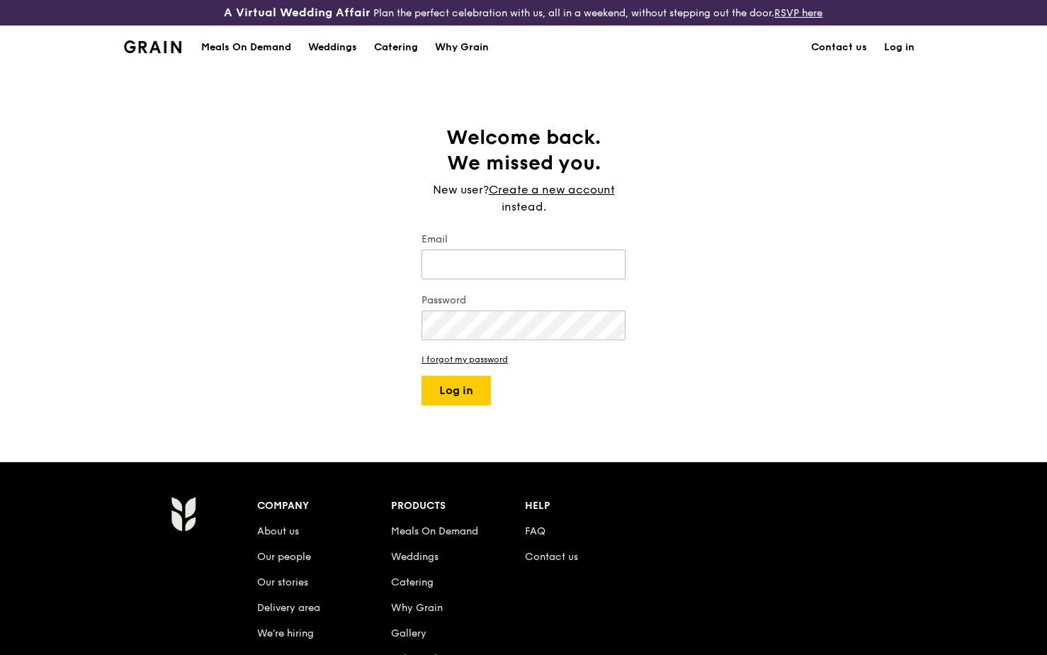
click at [475, 267] on input "Email" at bounding box center [524, 264] width 204 height 30
type input "[EMAIL_ADDRESS][DOMAIN_NAME]"
click at [422, 376] on button "Log in" at bounding box center [456, 391] width 69 height 30
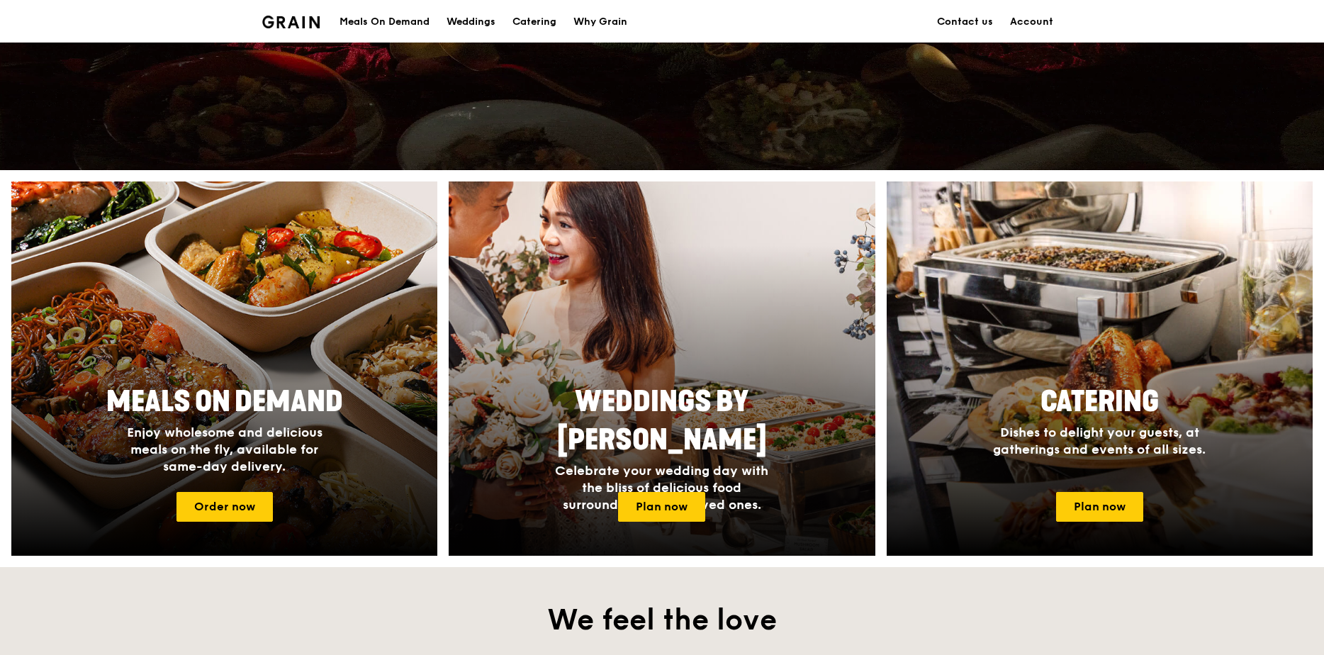
scroll to position [425, 0]
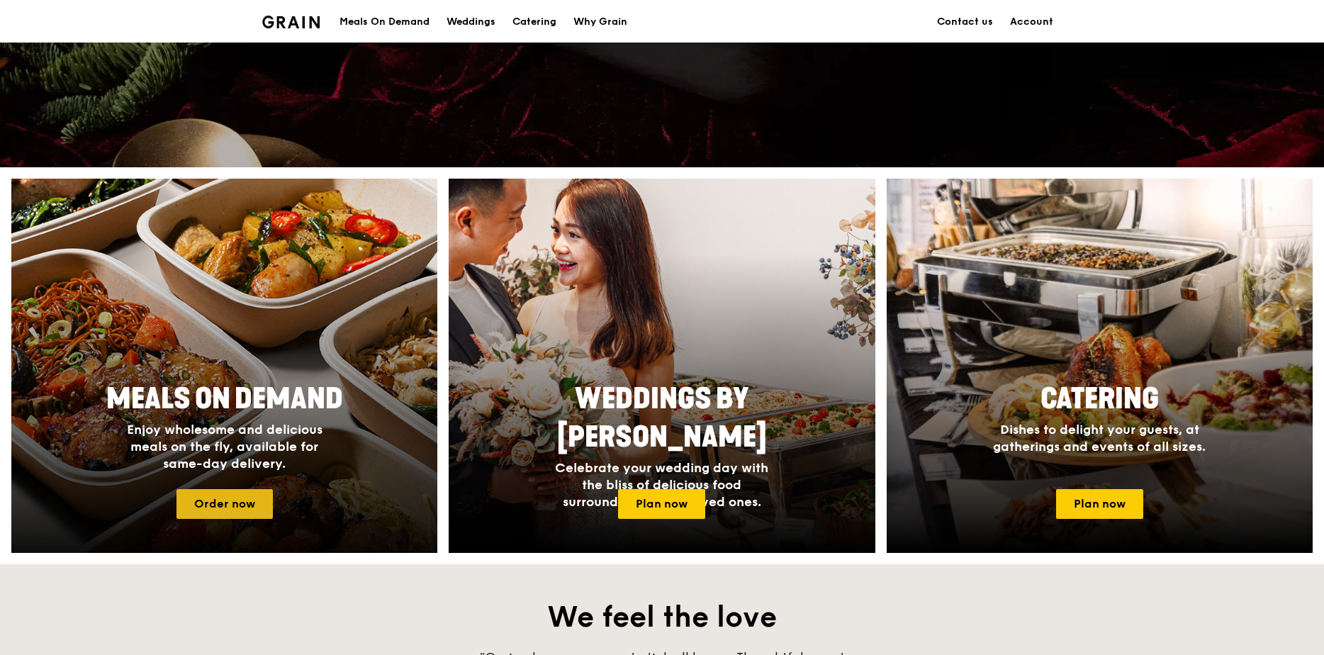
click at [206, 503] on link "Order now" at bounding box center [224, 504] width 96 height 30
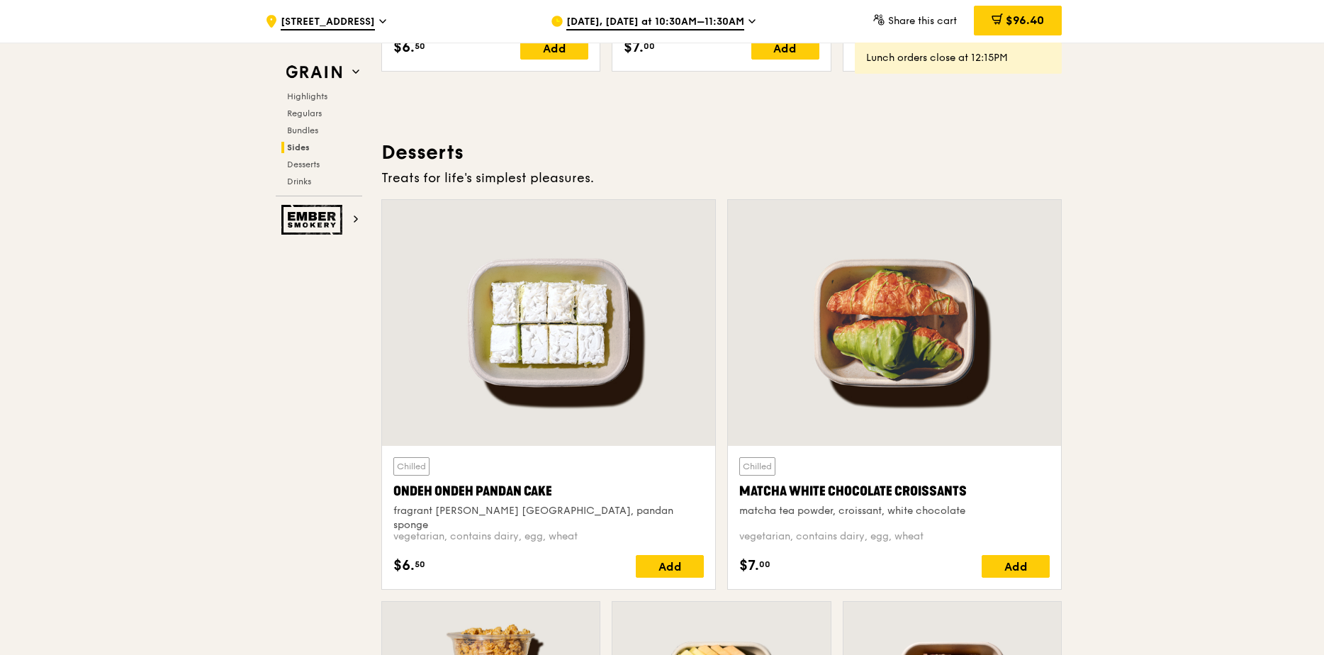
scroll to position [3472, 0]
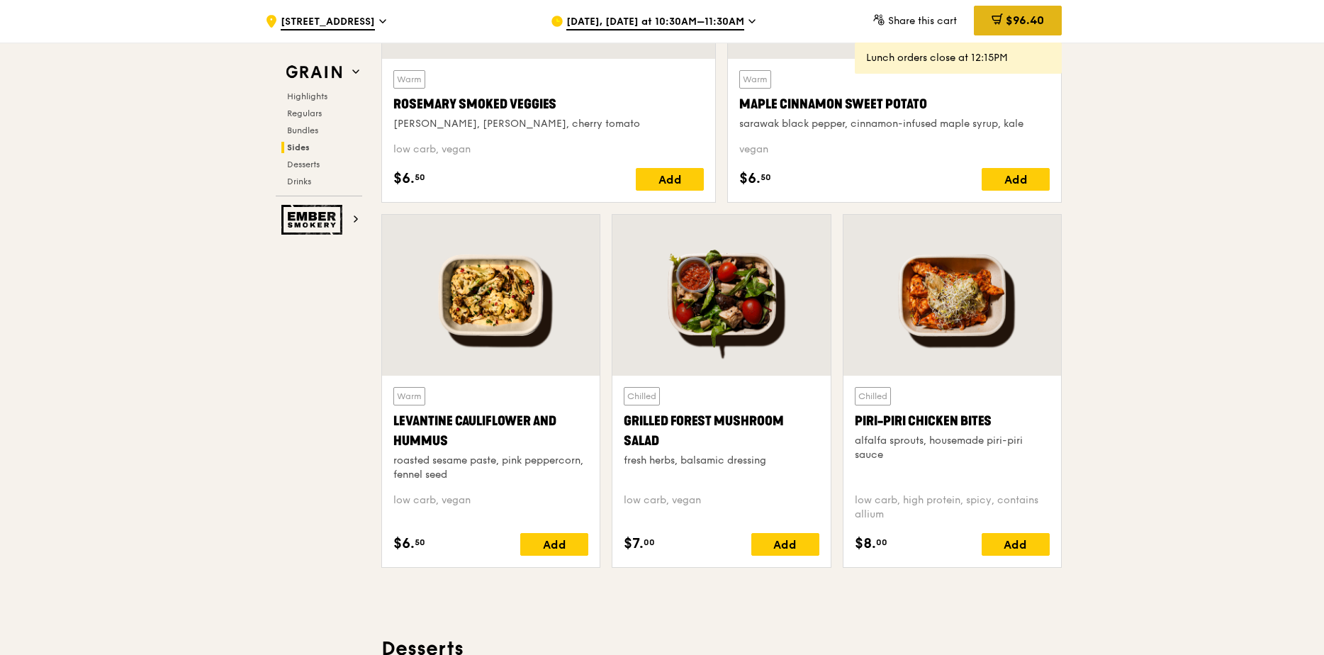
click at [1030, 25] on span "$96.40" at bounding box center [1024, 19] width 38 height 13
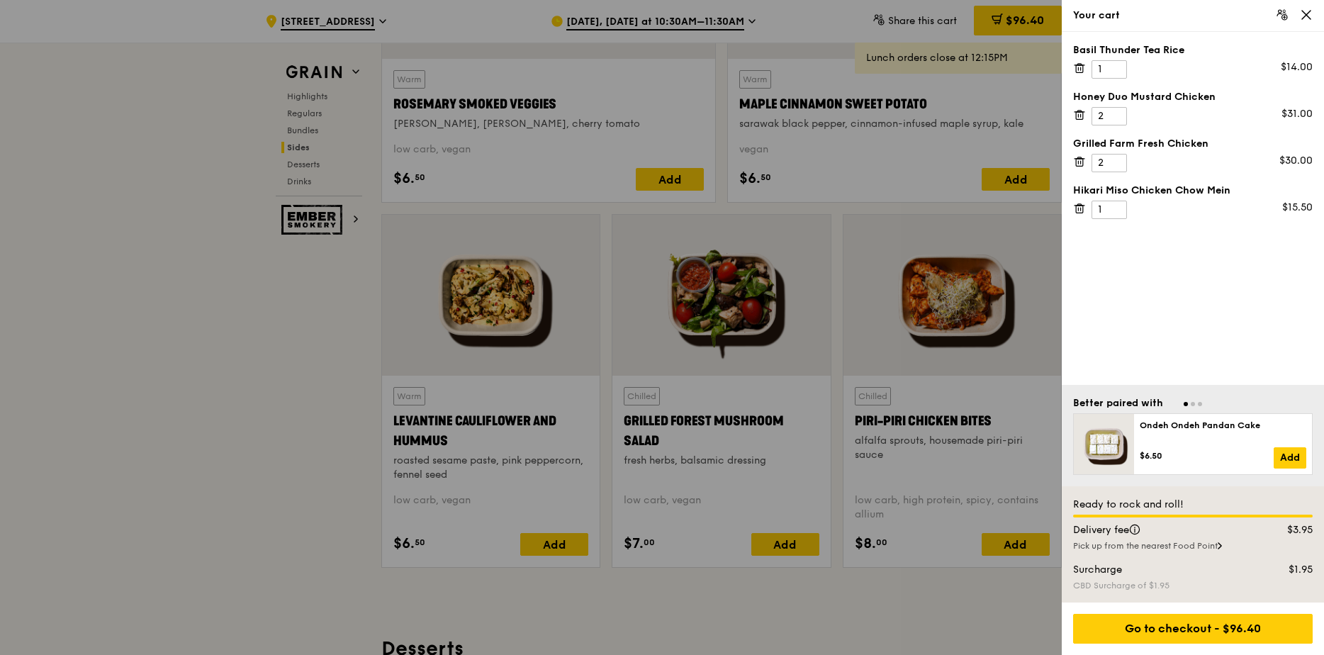
click at [305, 358] on div at bounding box center [662, 327] width 1324 height 655
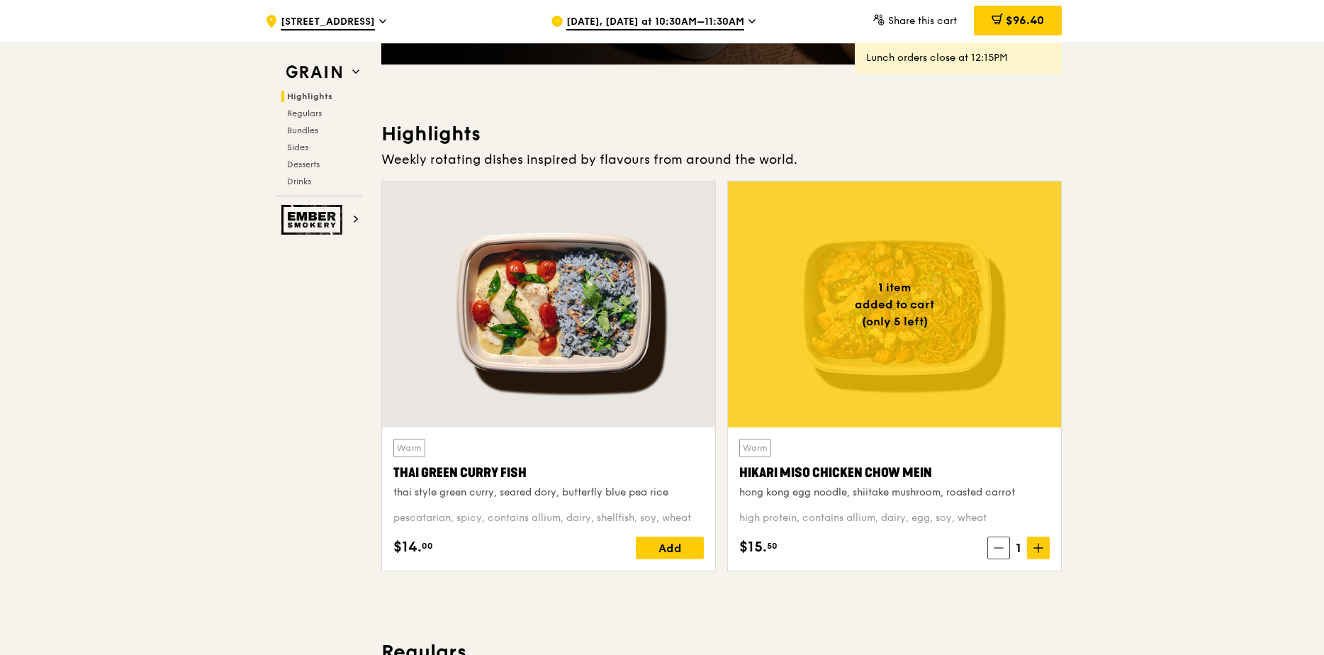
scroll to position [354, 0]
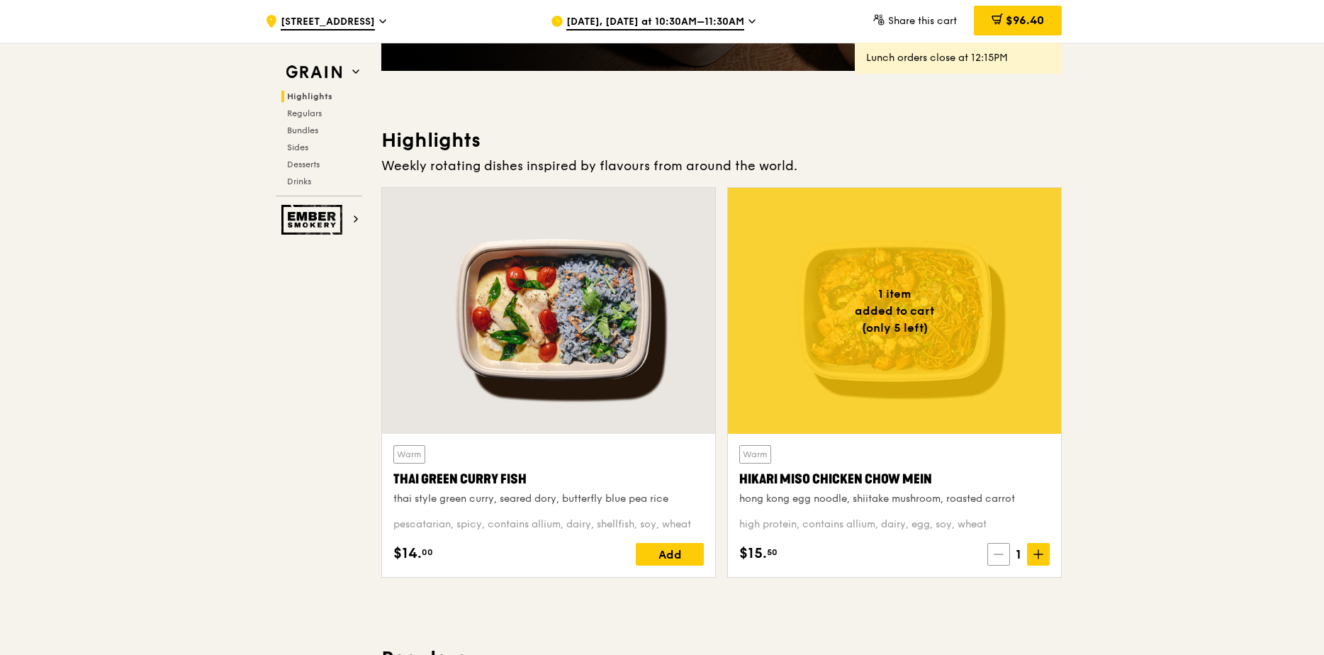
click at [999, 556] on icon at bounding box center [998, 554] width 10 height 10
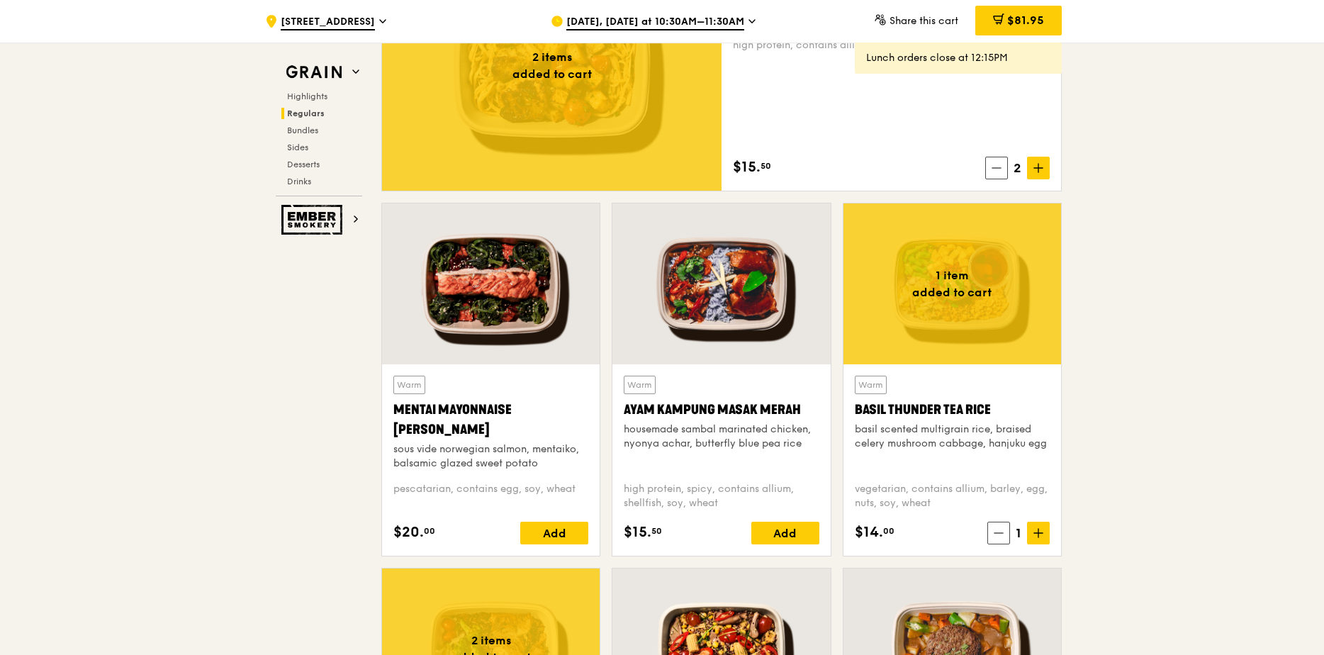
scroll to position [992, 0]
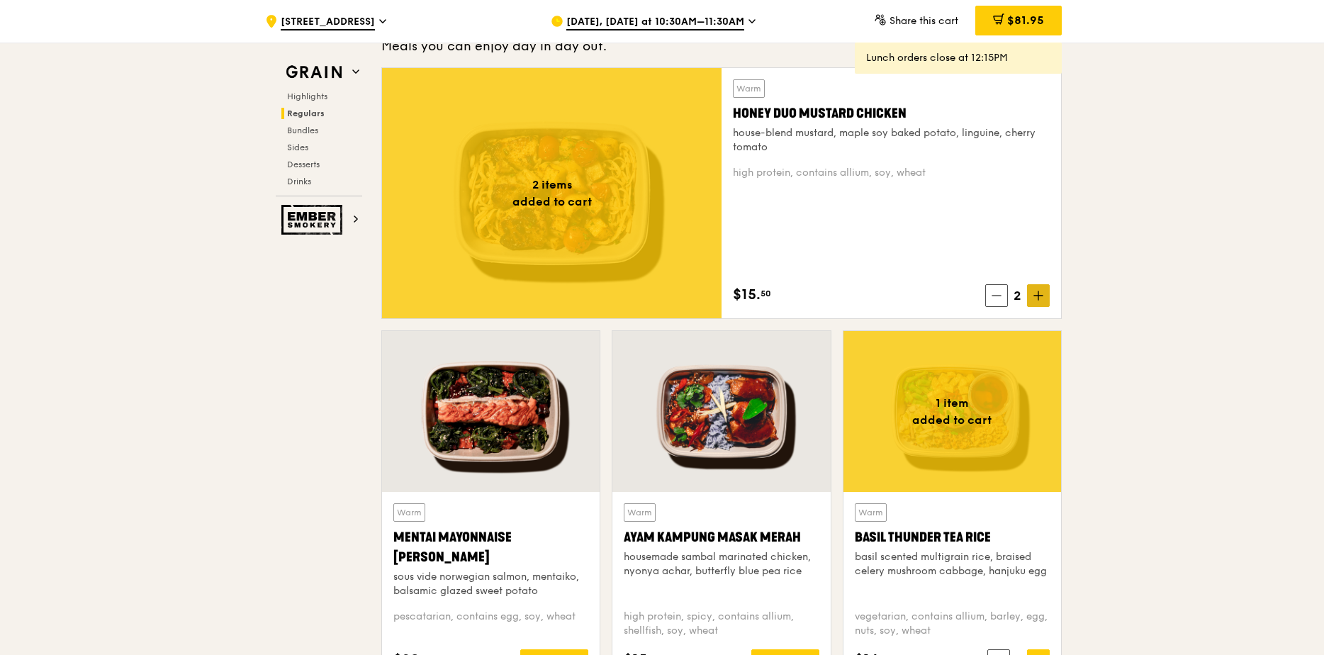
click at [1039, 295] on icon at bounding box center [1038, 296] width 10 height 10
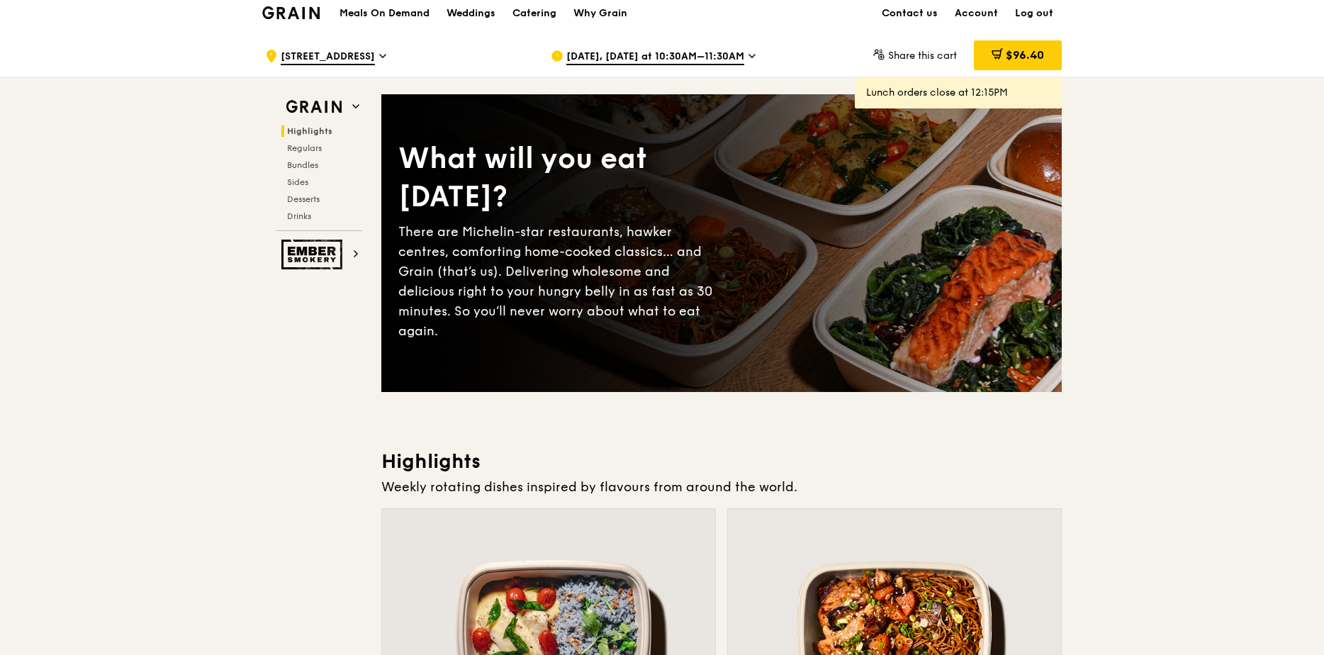
scroll to position [0, 0]
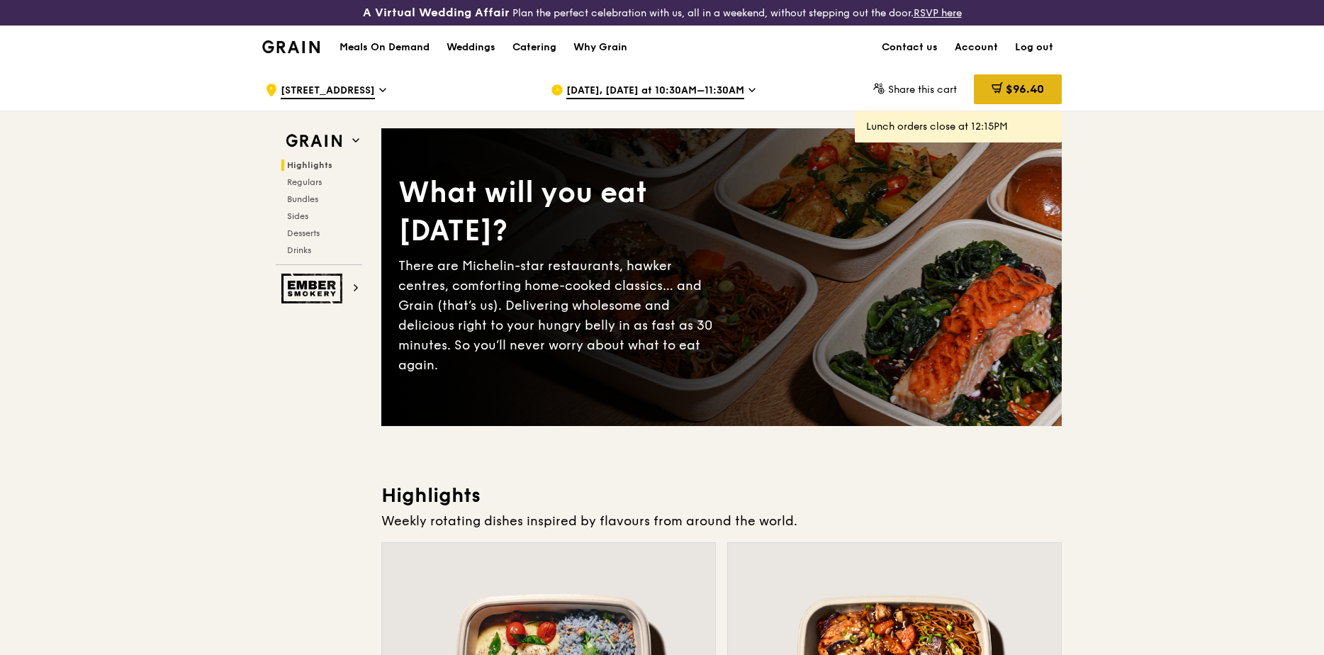
click at [1020, 91] on span "$96.40" at bounding box center [1024, 88] width 38 height 13
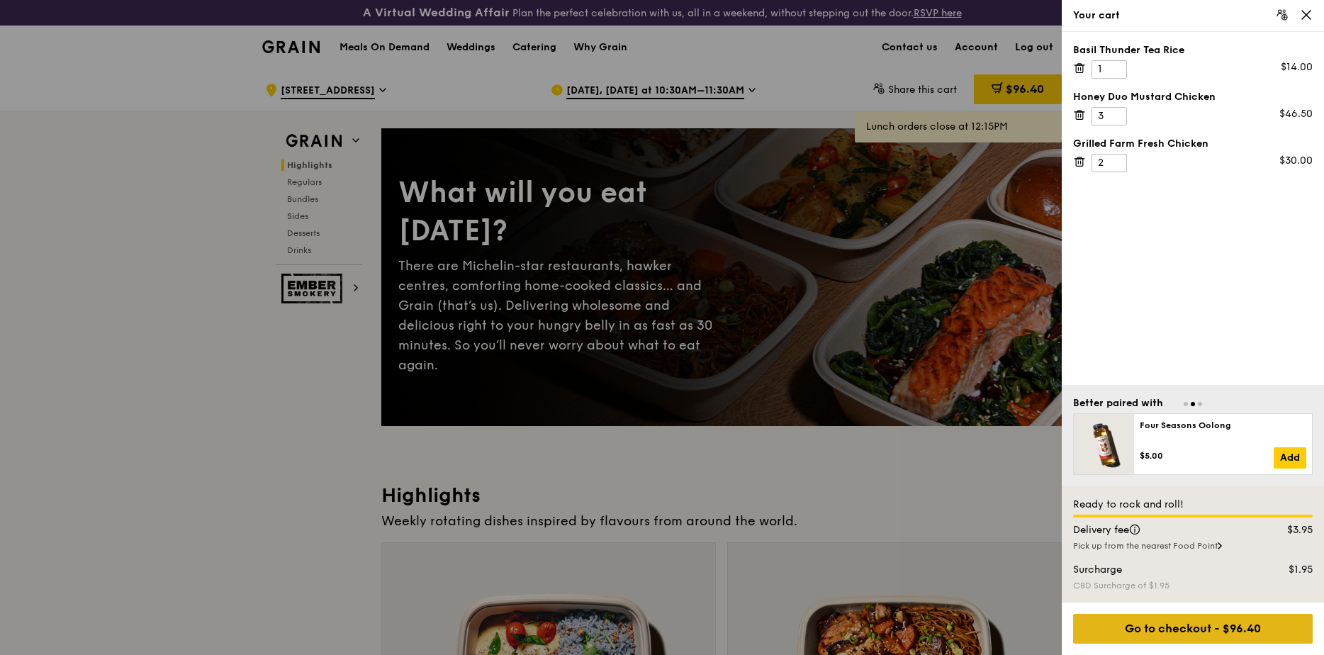
click at [1047, 631] on div "Go to checkout - $96.40" at bounding box center [1192, 629] width 239 height 30
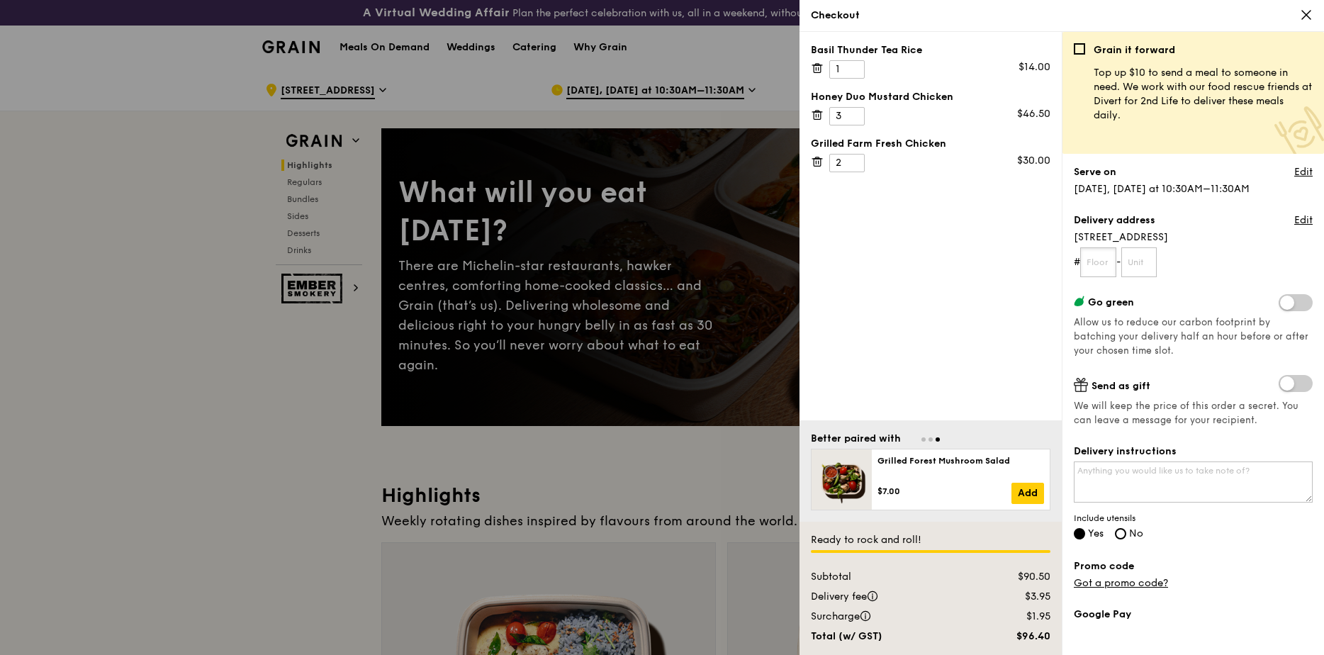
click at [1047, 267] on input "text" at bounding box center [1098, 262] width 36 height 30
type input "12"
click at [1047, 269] on input "text" at bounding box center [1139, 262] width 36 height 30
type input "00"
click at [1047, 472] on textarea "Delivery instructions" at bounding box center [1192, 481] width 239 height 41
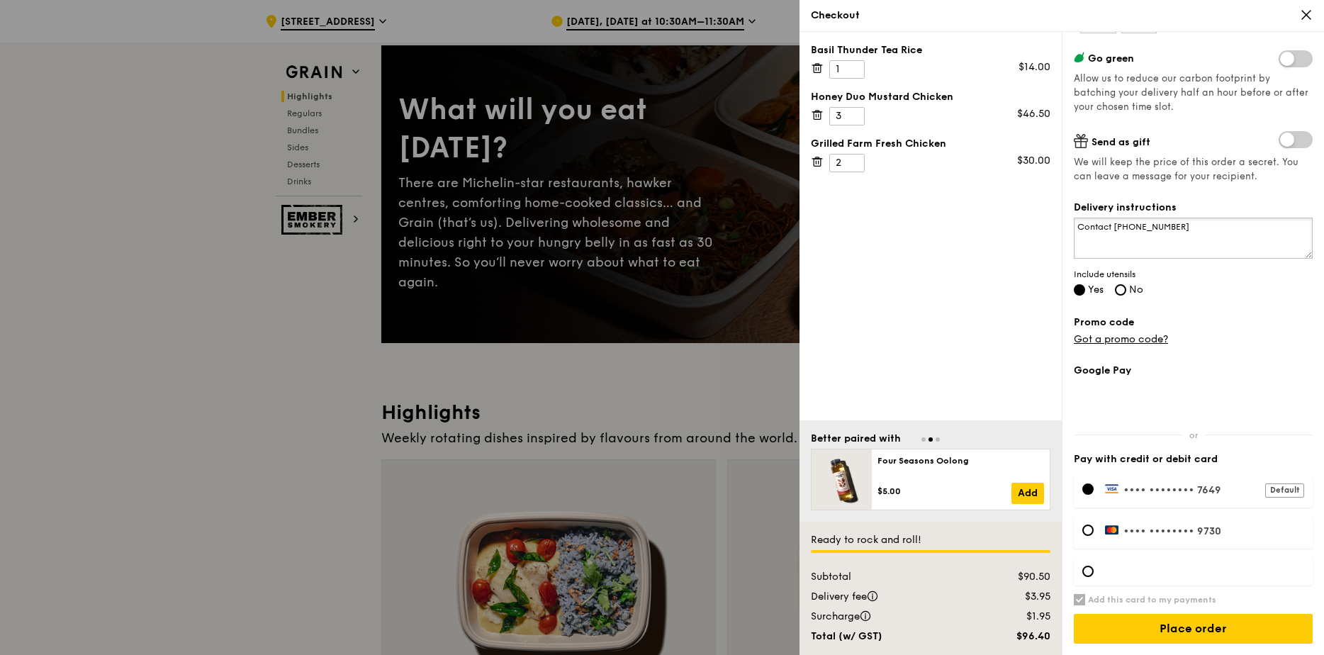
scroll to position [142, 0]
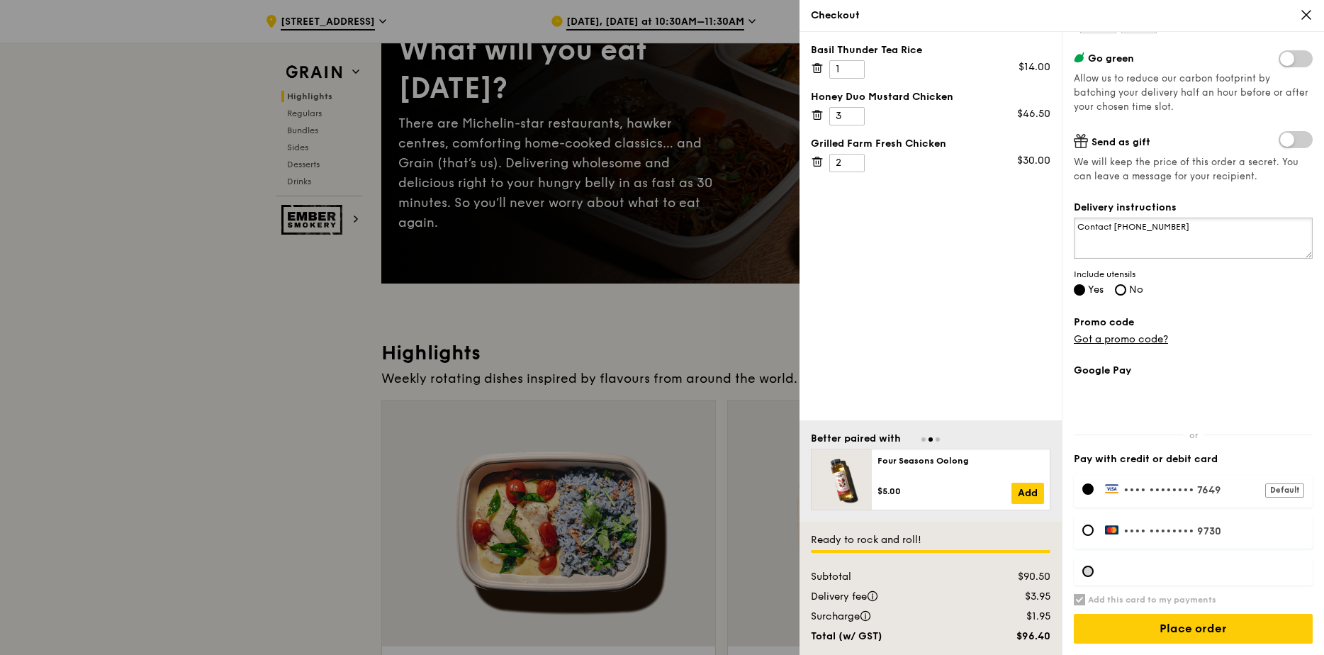
type textarea "Contact 93808567"
click at [1047, 573] on div at bounding box center [1087, 570] width 11 height 11
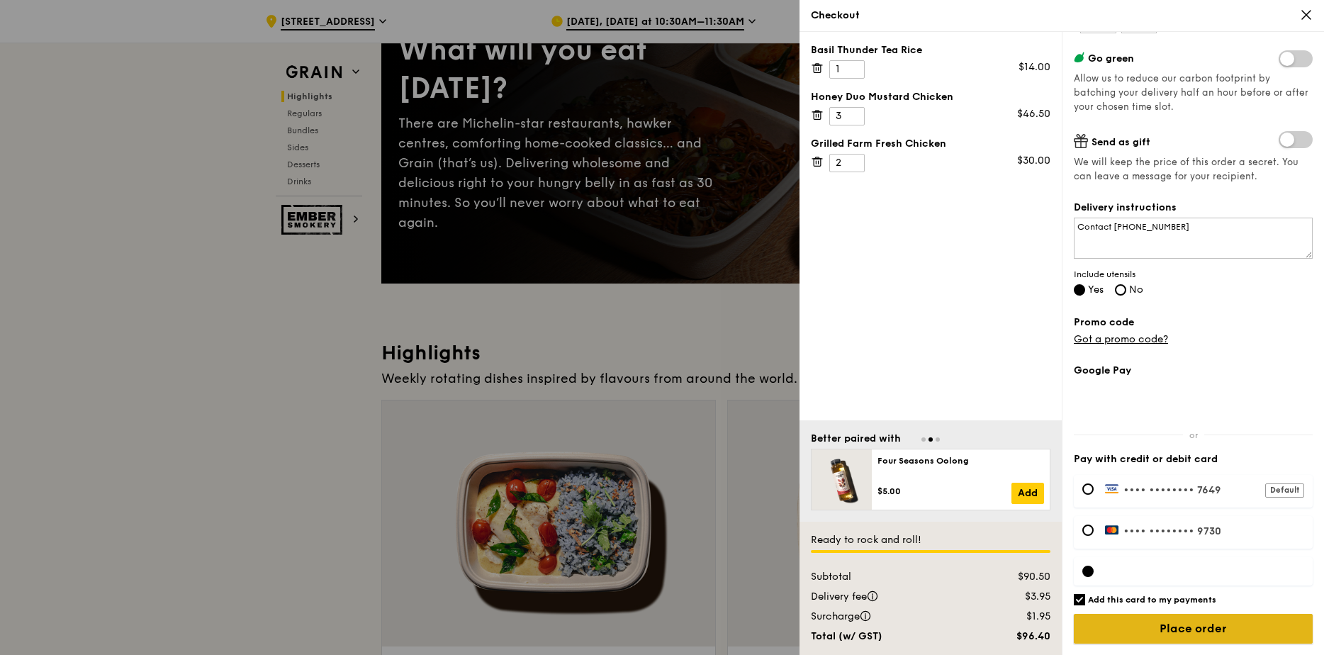
click at [1047, 628] on input "Place order" at bounding box center [1192, 629] width 239 height 30
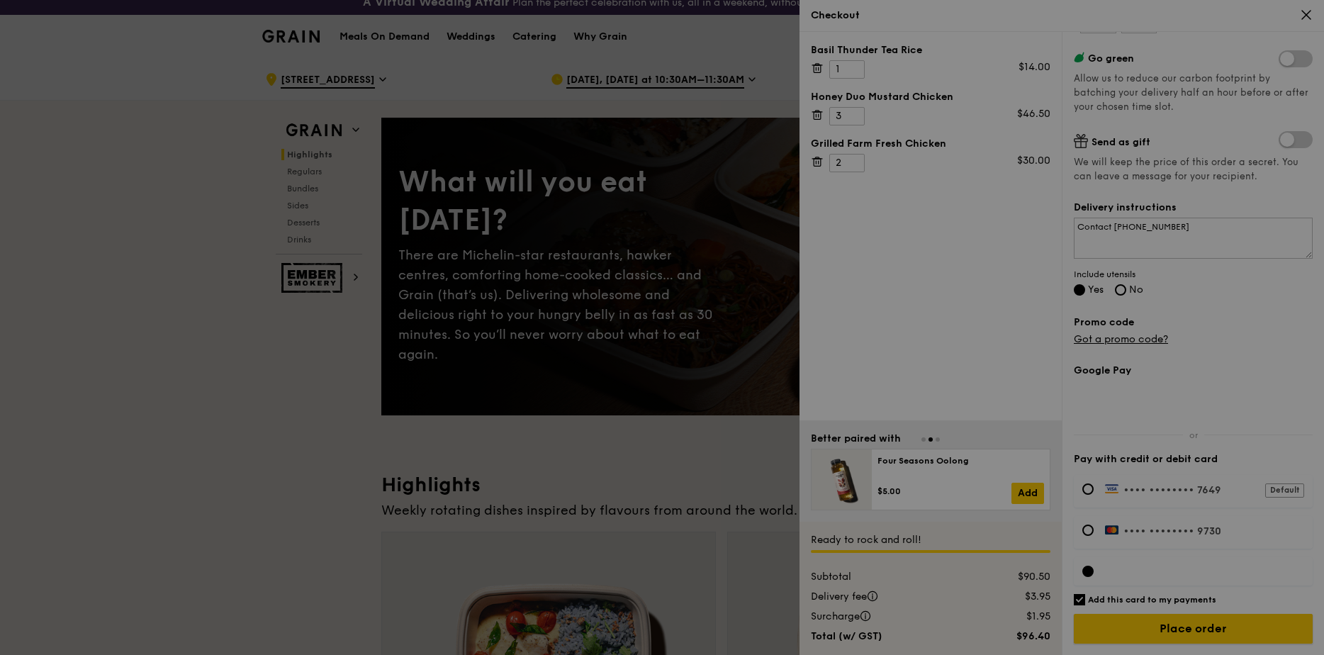
scroll to position [0, 0]
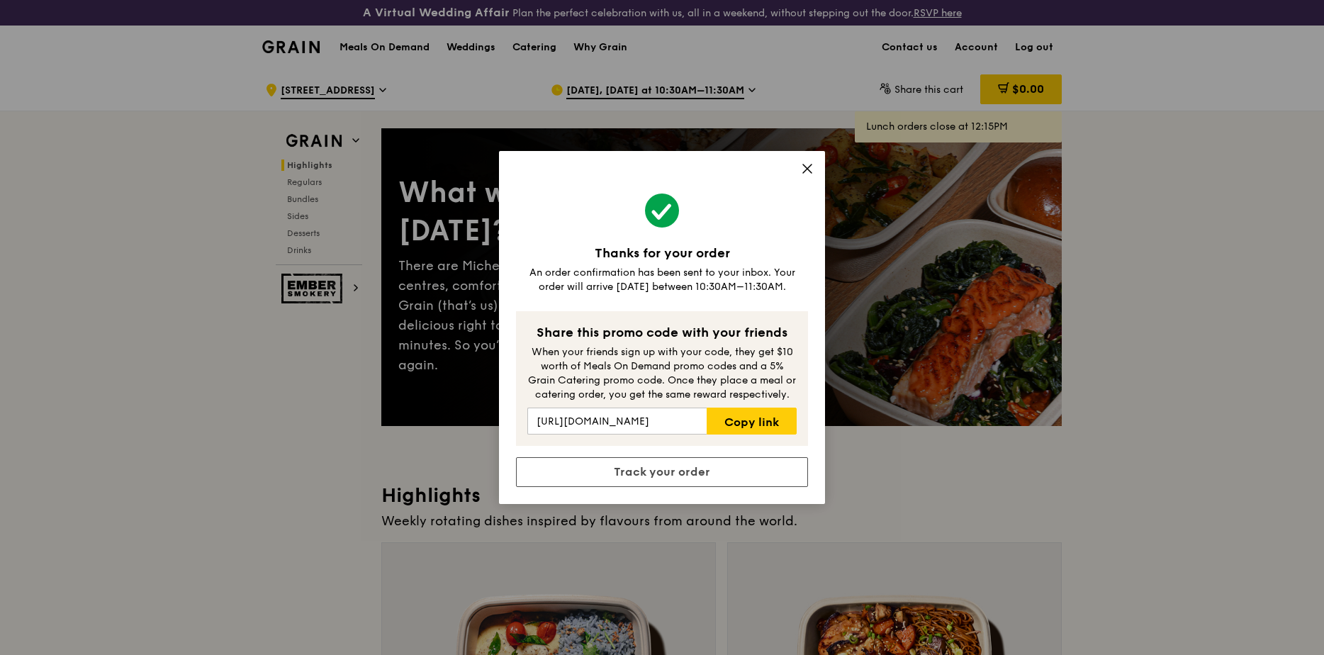
click at [806, 170] on icon at bounding box center [807, 168] width 9 height 9
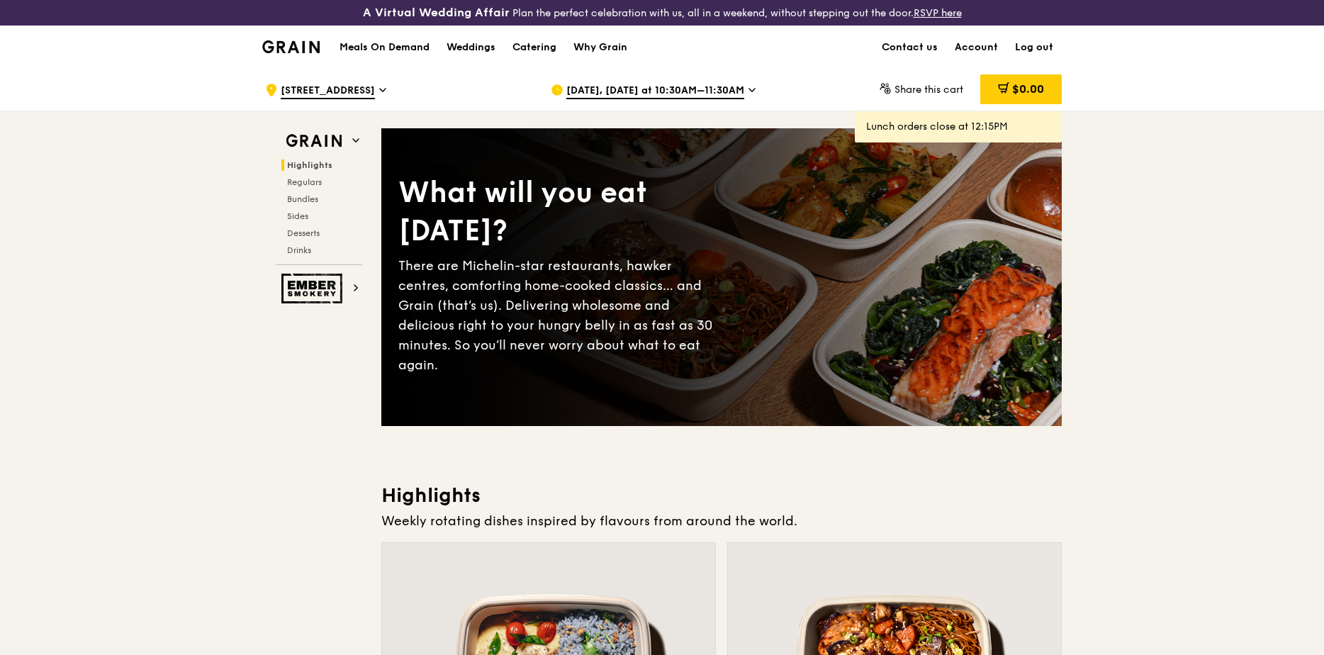
click at [748, 84] on icon at bounding box center [751, 90] width 7 height 13
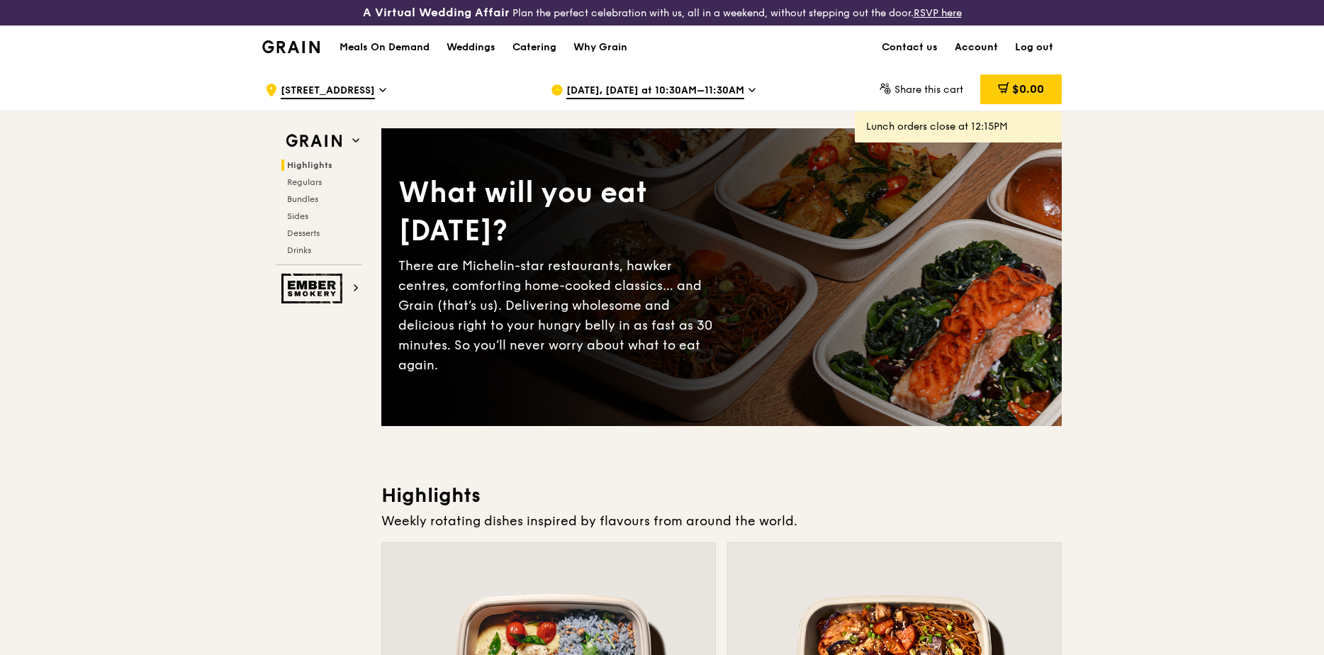
click at [979, 47] on link "Account" at bounding box center [976, 47] width 60 height 43
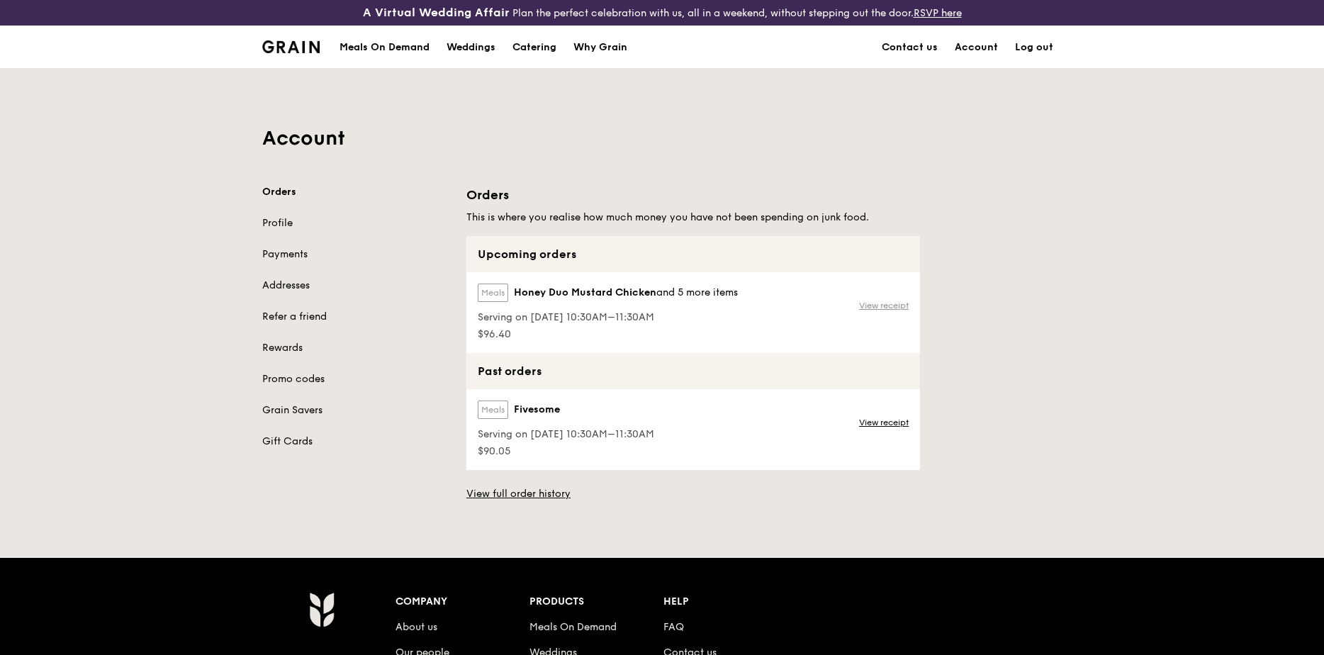
click at [874, 305] on link "View receipt" at bounding box center [884, 305] width 50 height 11
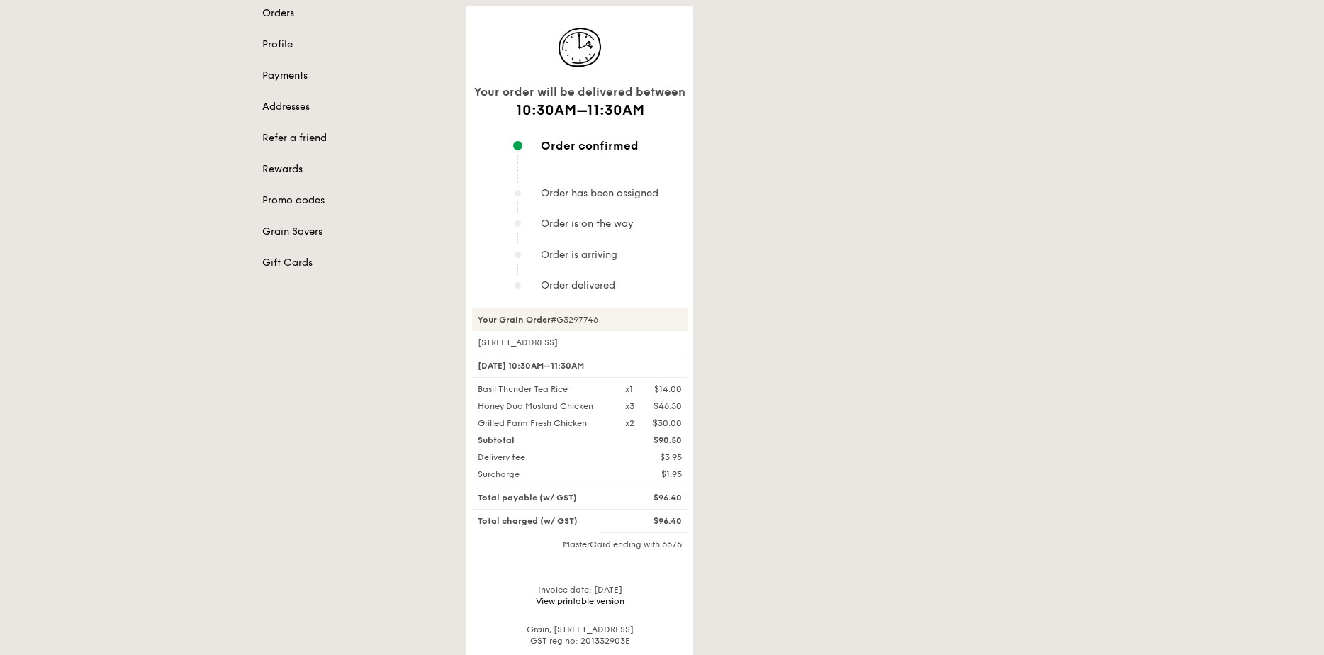
scroll to position [213, 0]
